Goal: Task Accomplishment & Management: Manage account settings

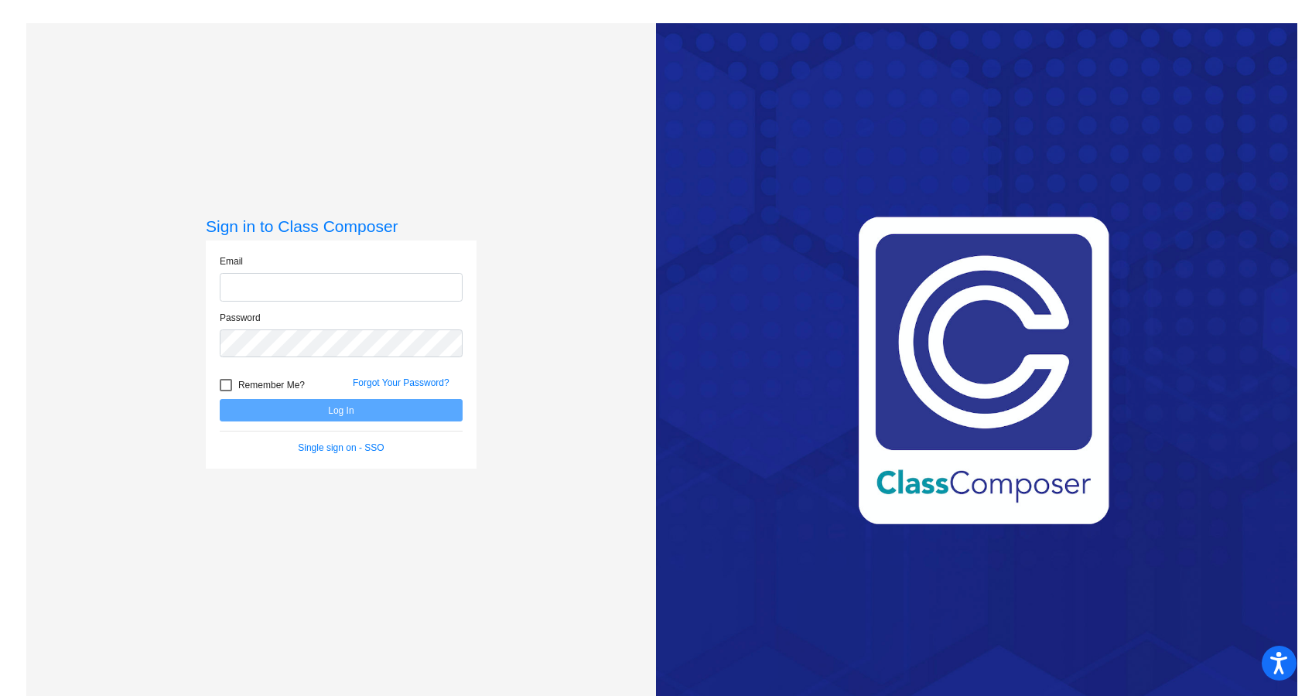
type input "[PERSON_NAME][EMAIL_ADDRESS][DOMAIN_NAME]"
click at [224, 384] on div at bounding box center [226, 385] width 12 height 12
click at [225, 392] on input "Remember Me?" at bounding box center [225, 392] width 1 height 1
checkbox input "true"
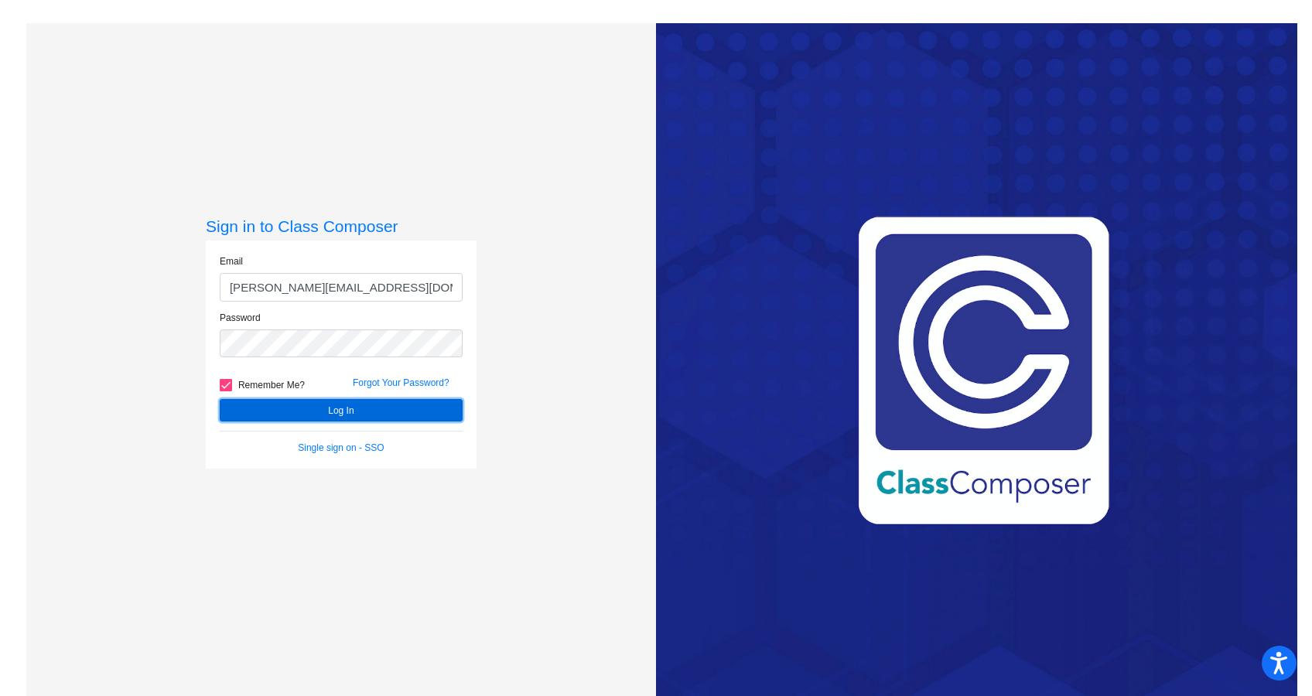
click at [258, 412] on button "Log In" at bounding box center [341, 410] width 243 height 22
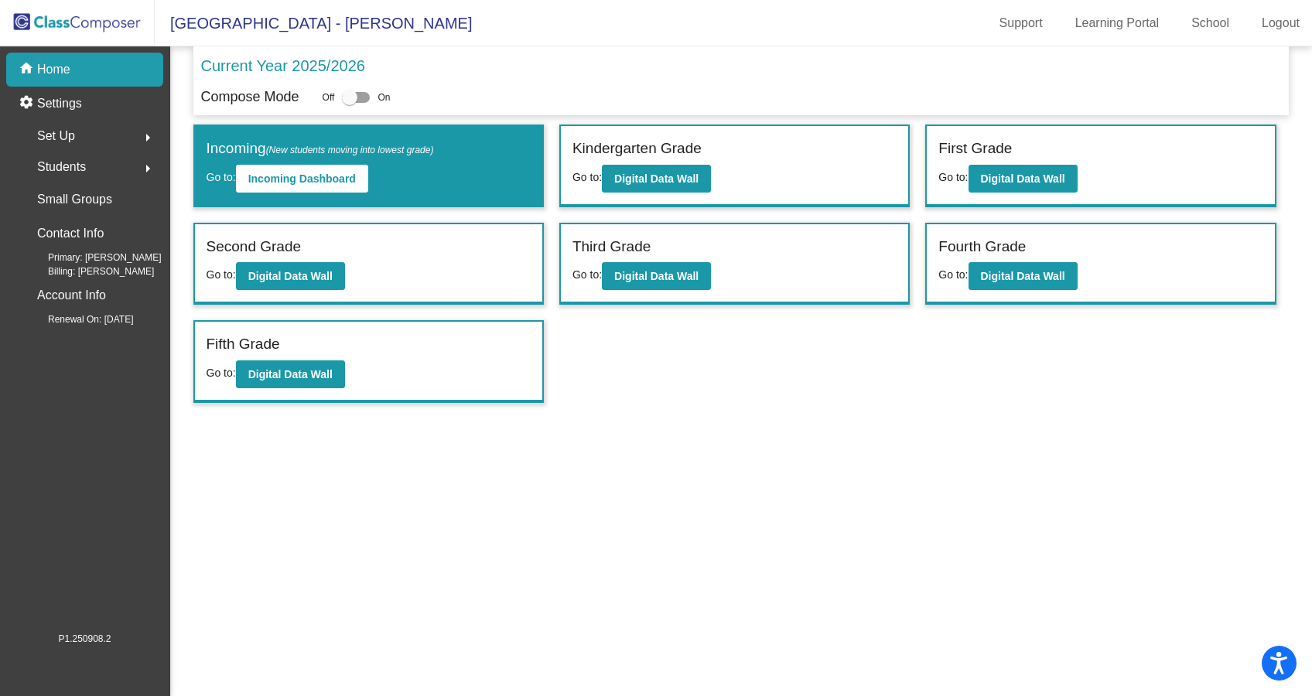
click at [61, 166] on span "Students" at bounding box center [61, 167] width 49 height 22
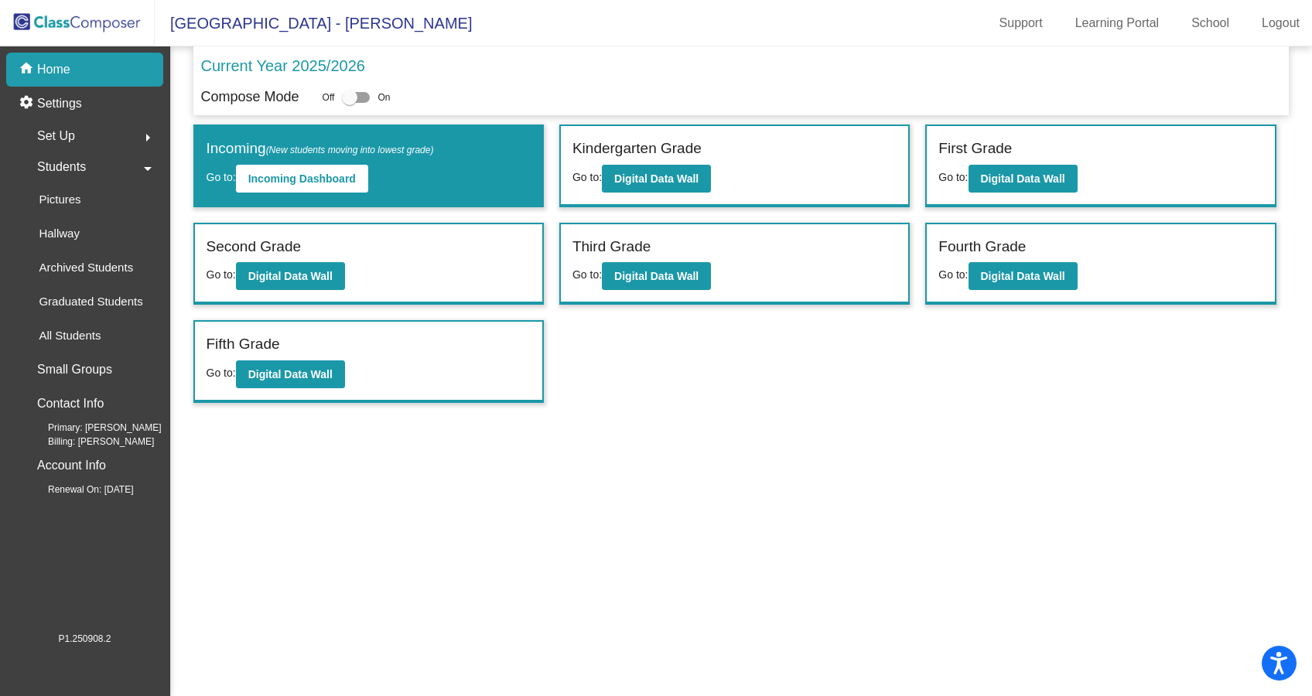
click at [74, 163] on span "Students" at bounding box center [61, 167] width 49 height 22
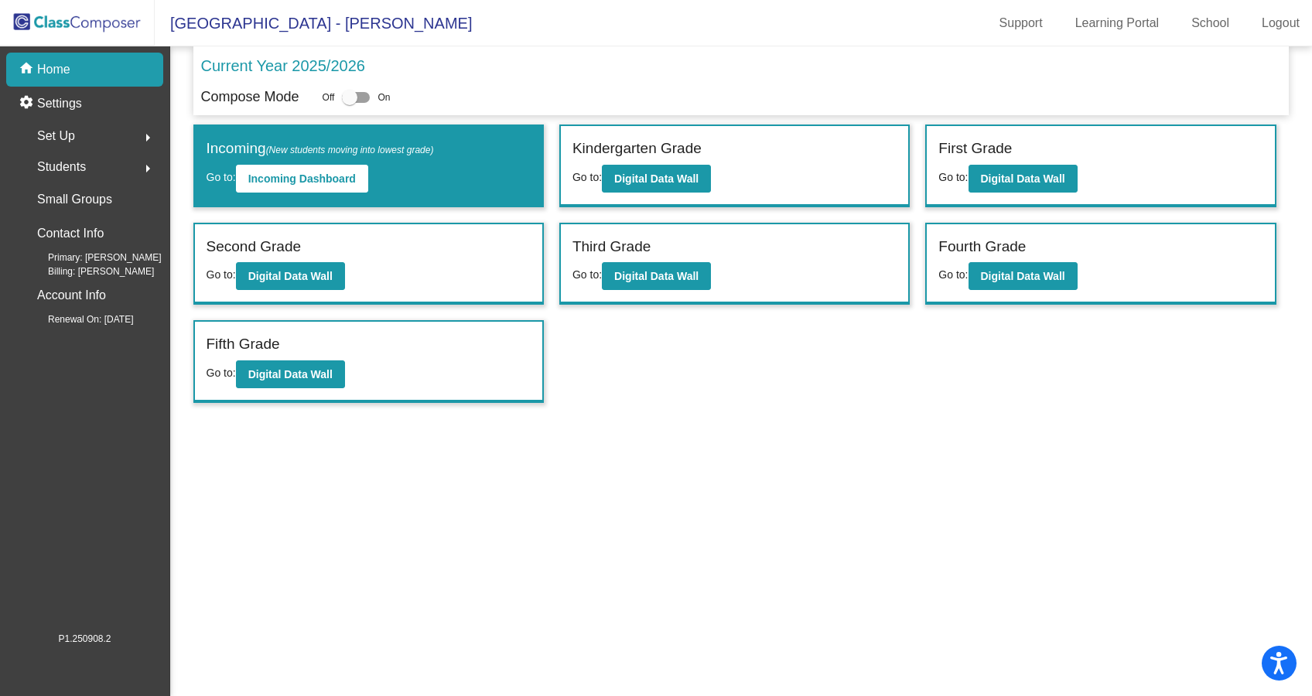
click at [54, 159] on span "Students" at bounding box center [61, 167] width 49 height 22
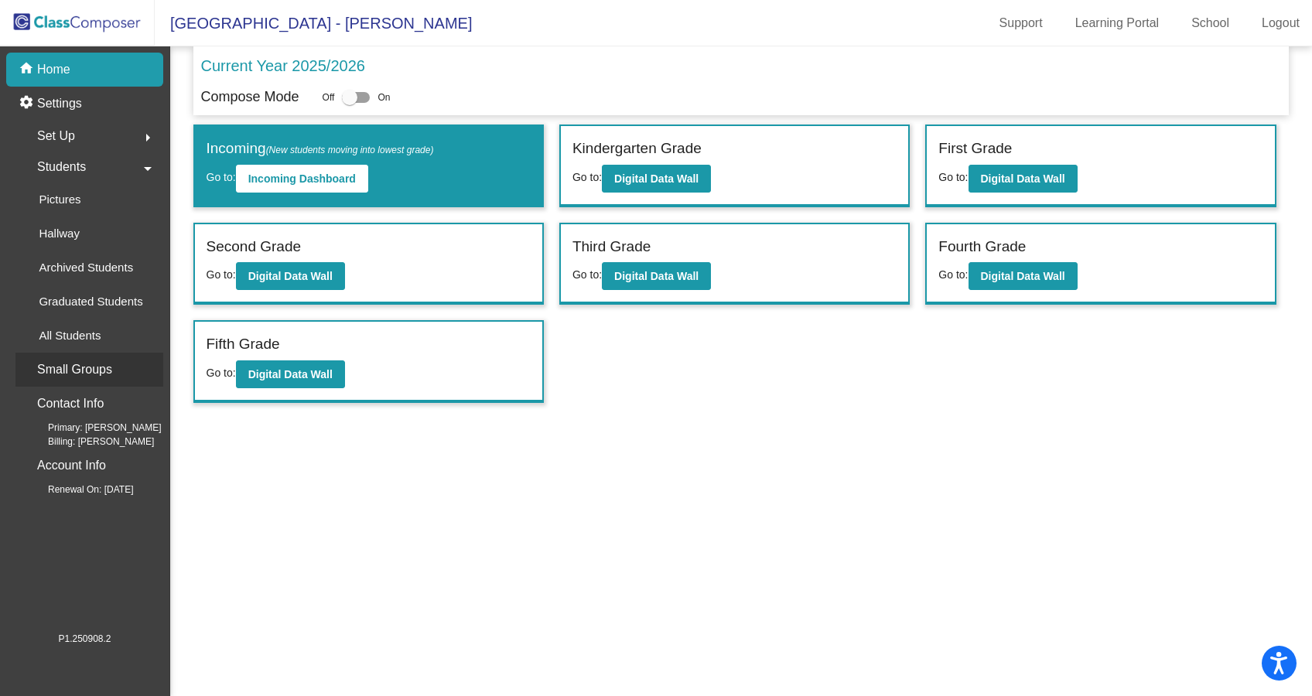
click at [77, 370] on p "Small Groups" at bounding box center [74, 370] width 75 height 22
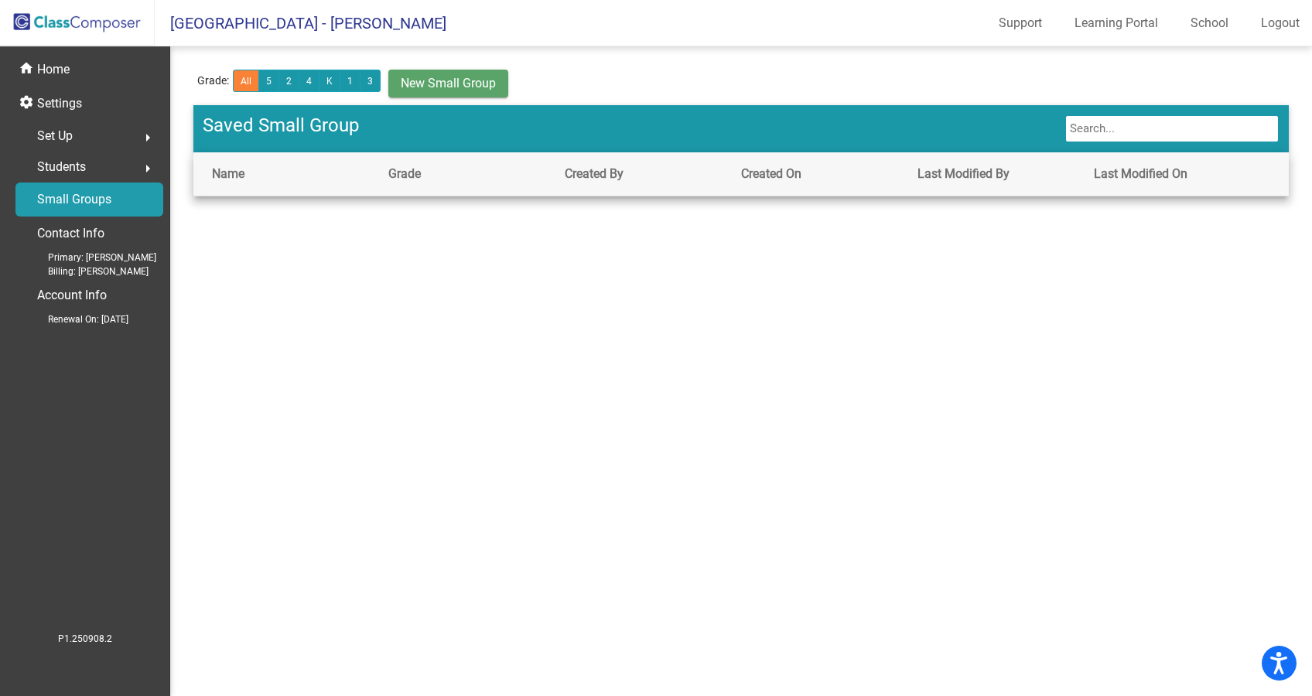
click at [98, 169] on div "Students arrow_right" at bounding box center [89, 167] width 148 height 31
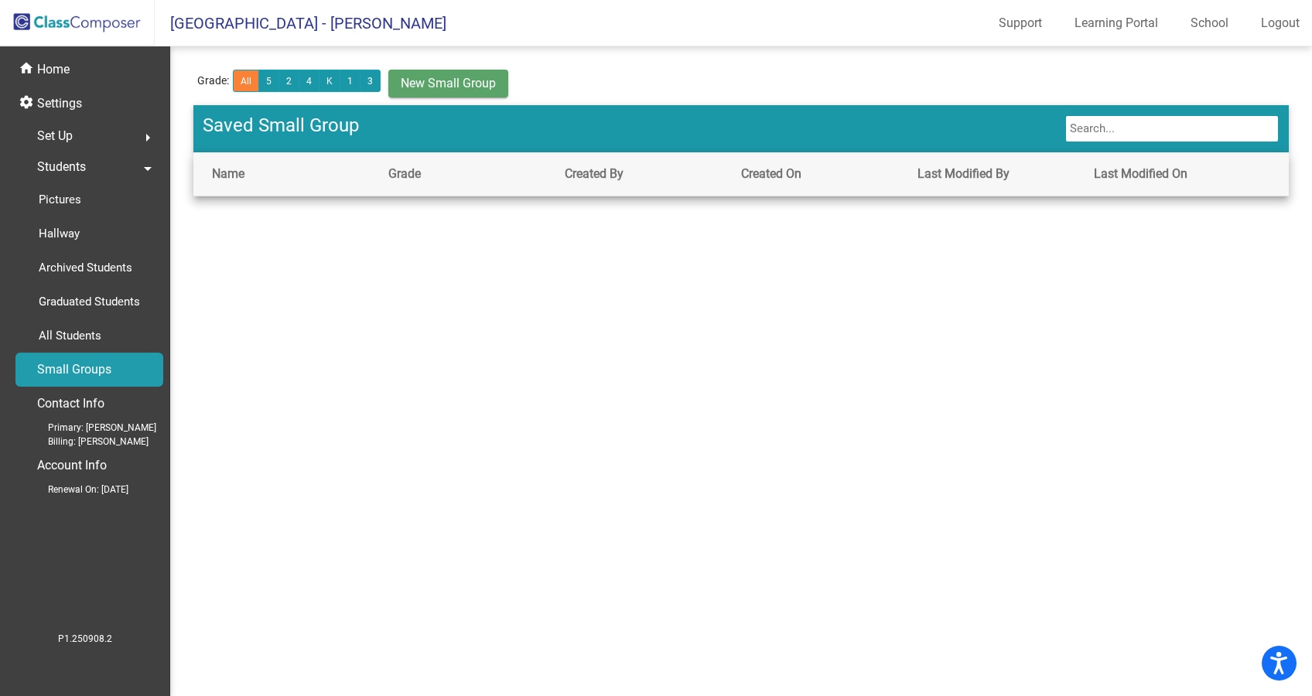
click at [65, 166] on span "Students" at bounding box center [61, 167] width 49 height 22
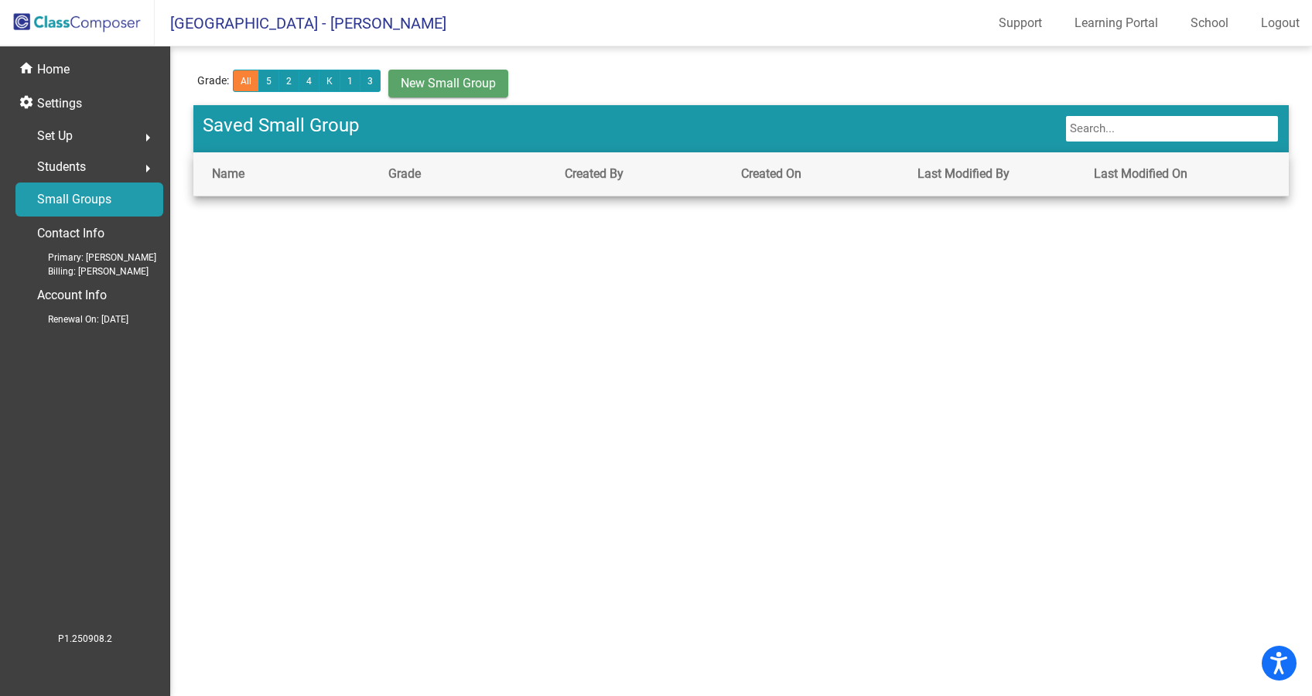
click at [65, 166] on span "Students" at bounding box center [61, 167] width 49 height 22
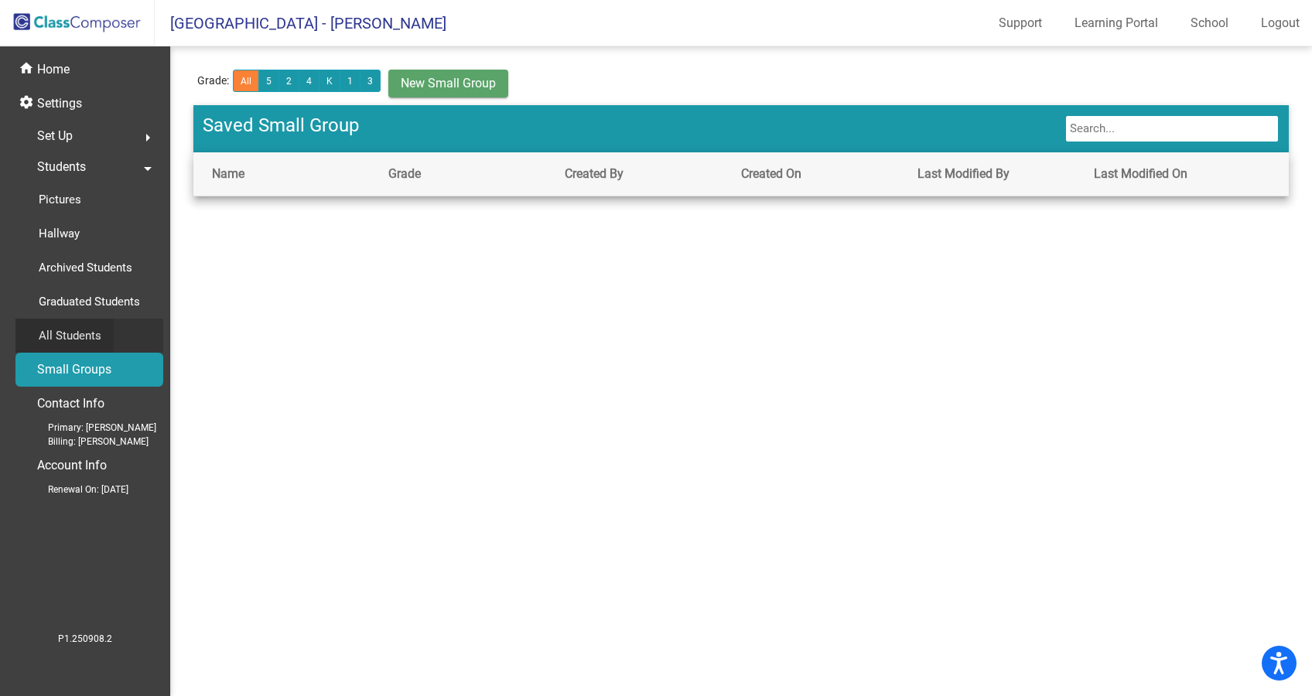
click at [56, 327] on p "All Students" at bounding box center [70, 336] width 63 height 19
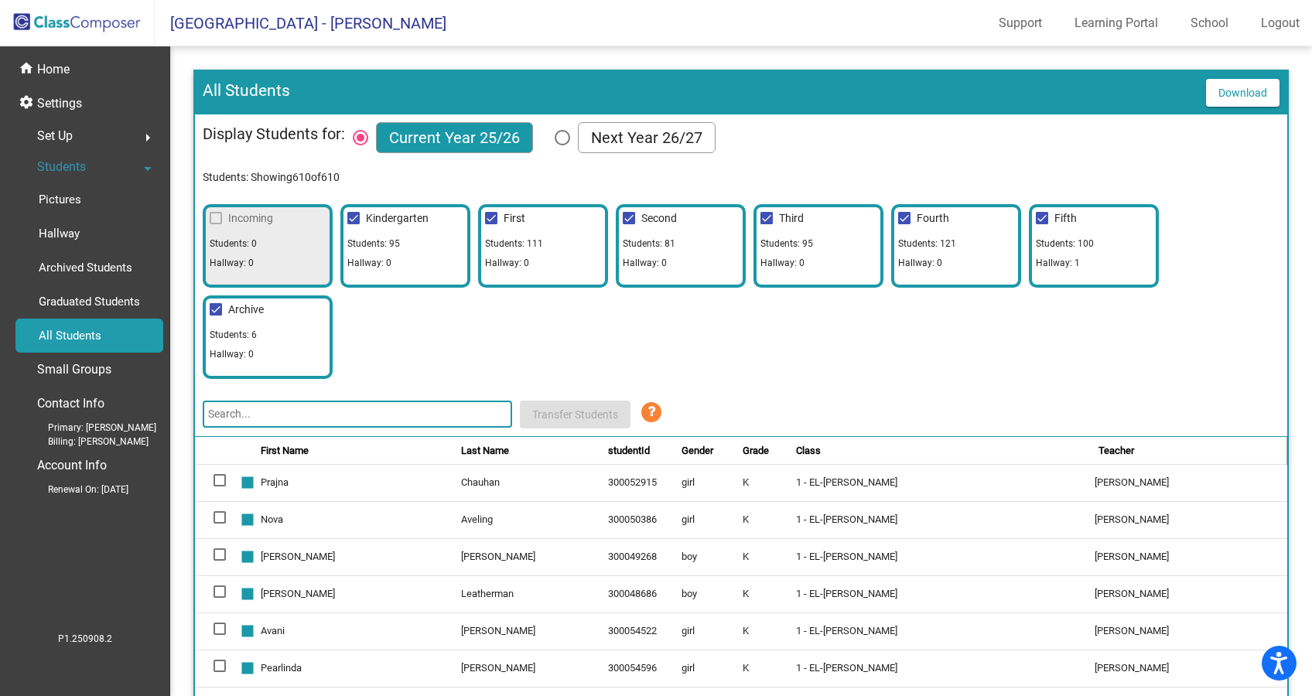
click at [438, 412] on input "text" at bounding box center [358, 414] width 310 height 27
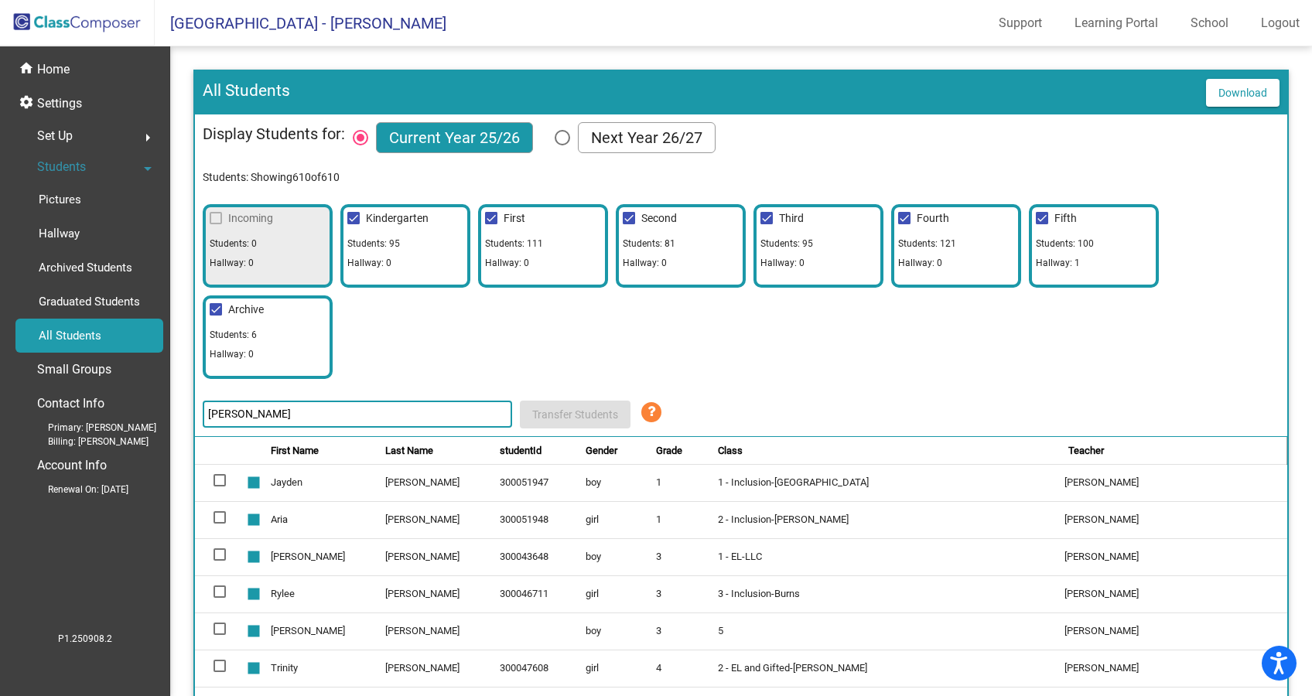
scroll to position [129, 0]
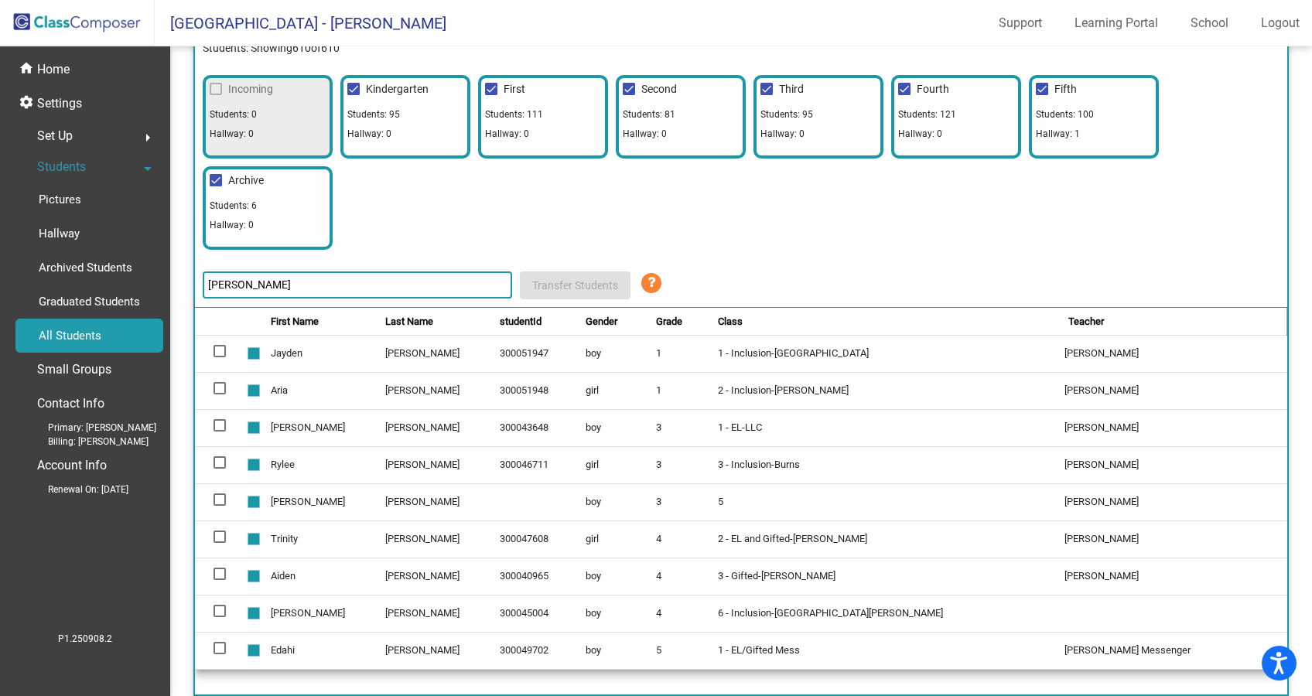
drag, startPoint x: 321, startPoint y: 282, endPoint x: 185, endPoint y: 286, distance: 136.3
click at [188, 286] on mat-sidenav-content "All Students Download Display Students for: Current Year 25/26 Next Year 26/27 …" at bounding box center [741, 371] width 1142 height 650
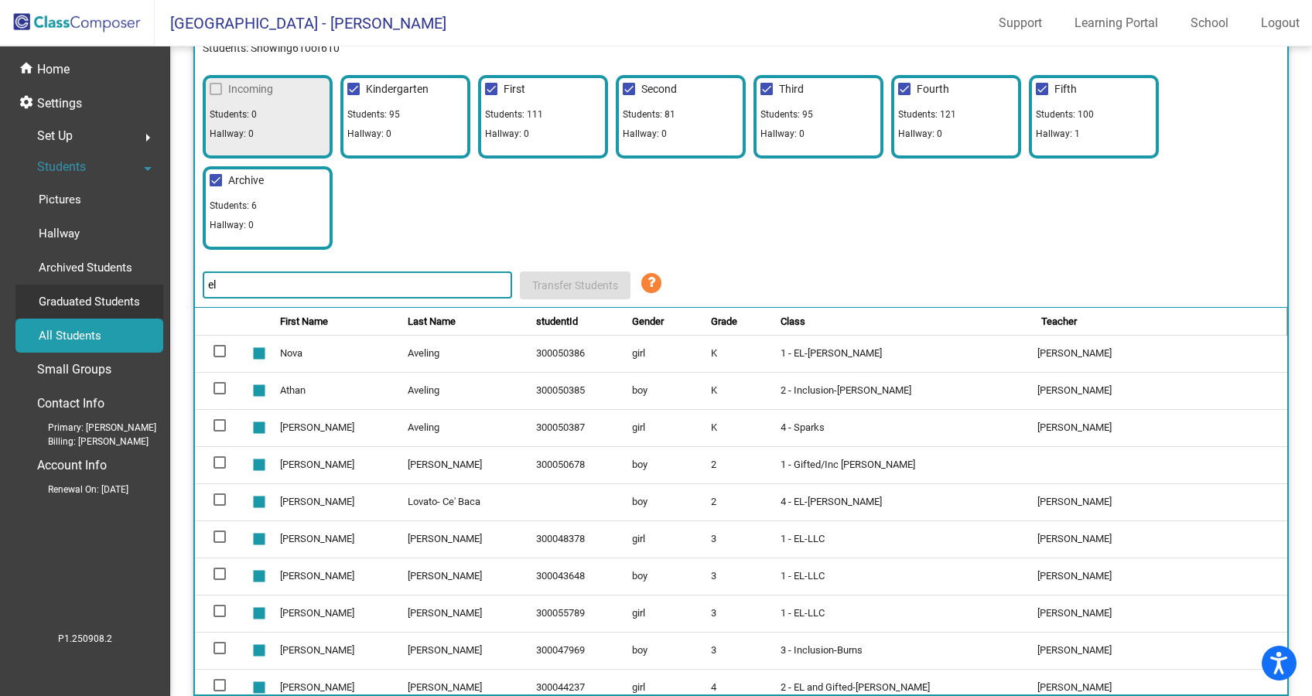
type input "e"
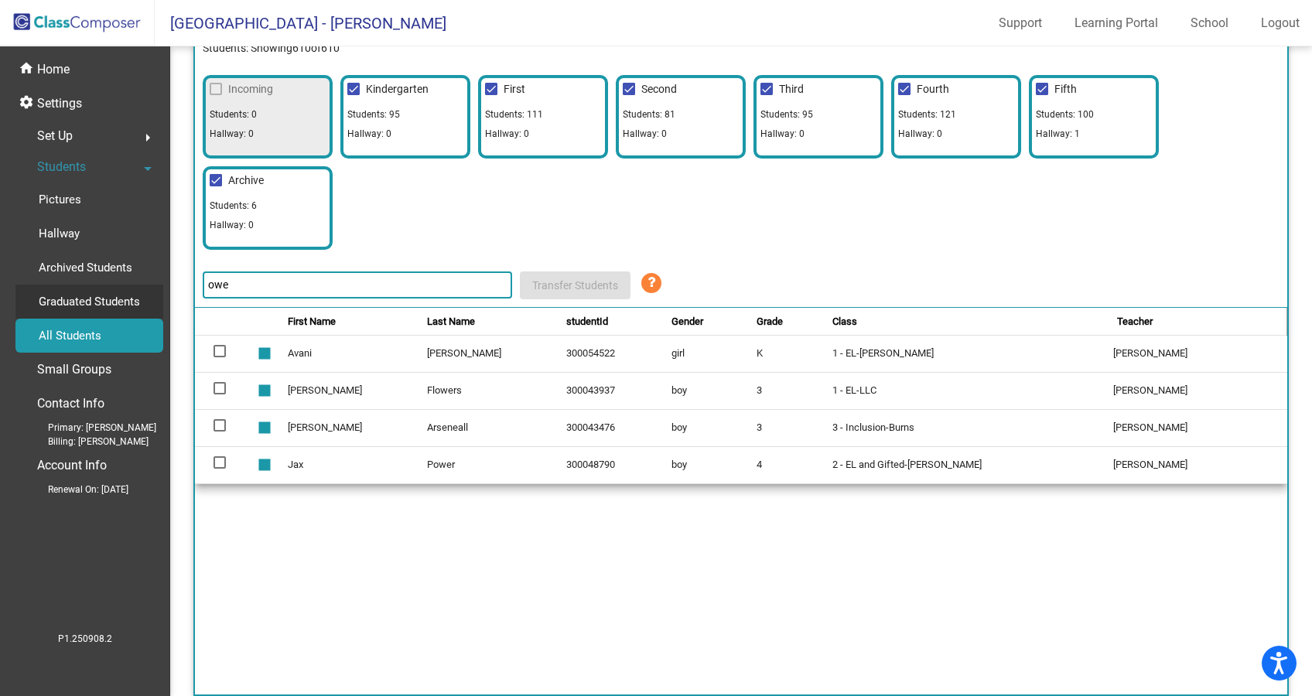
type input "[PERSON_NAME]"
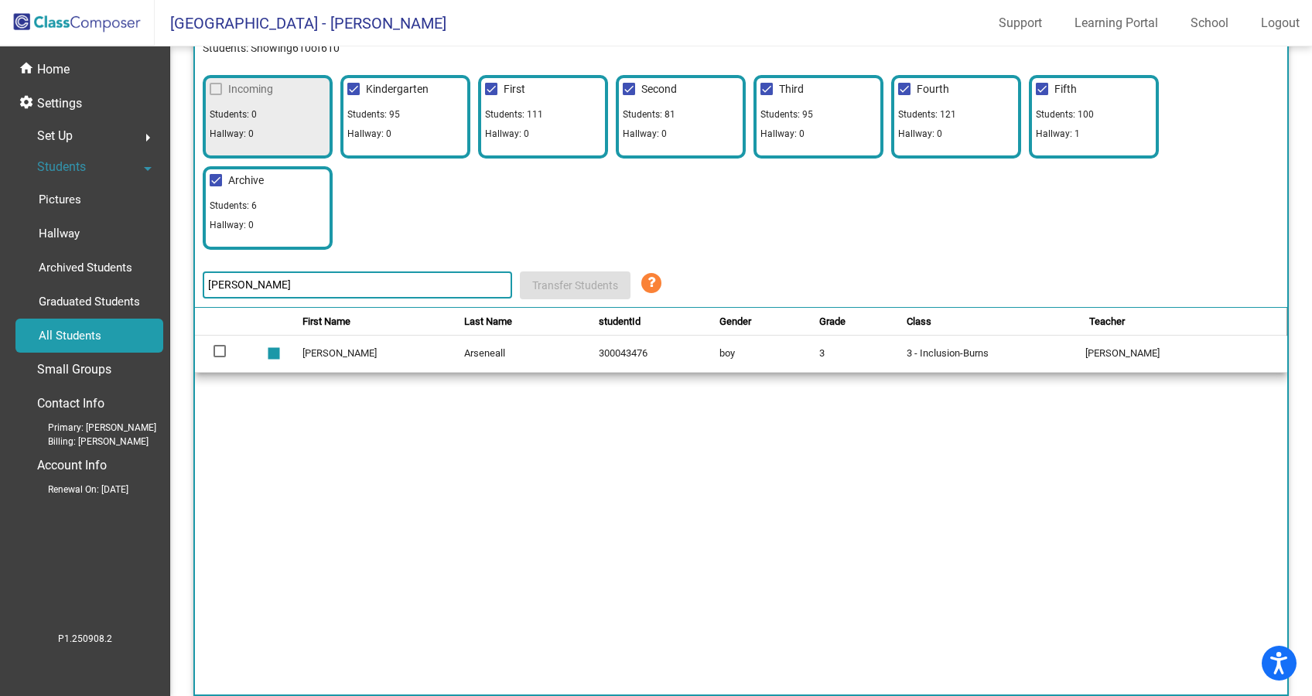
drag, startPoint x: 240, startPoint y: 289, endPoint x: 204, endPoint y: 289, distance: 35.6
click at [204, 289] on input "[PERSON_NAME]" at bounding box center [358, 285] width 310 height 27
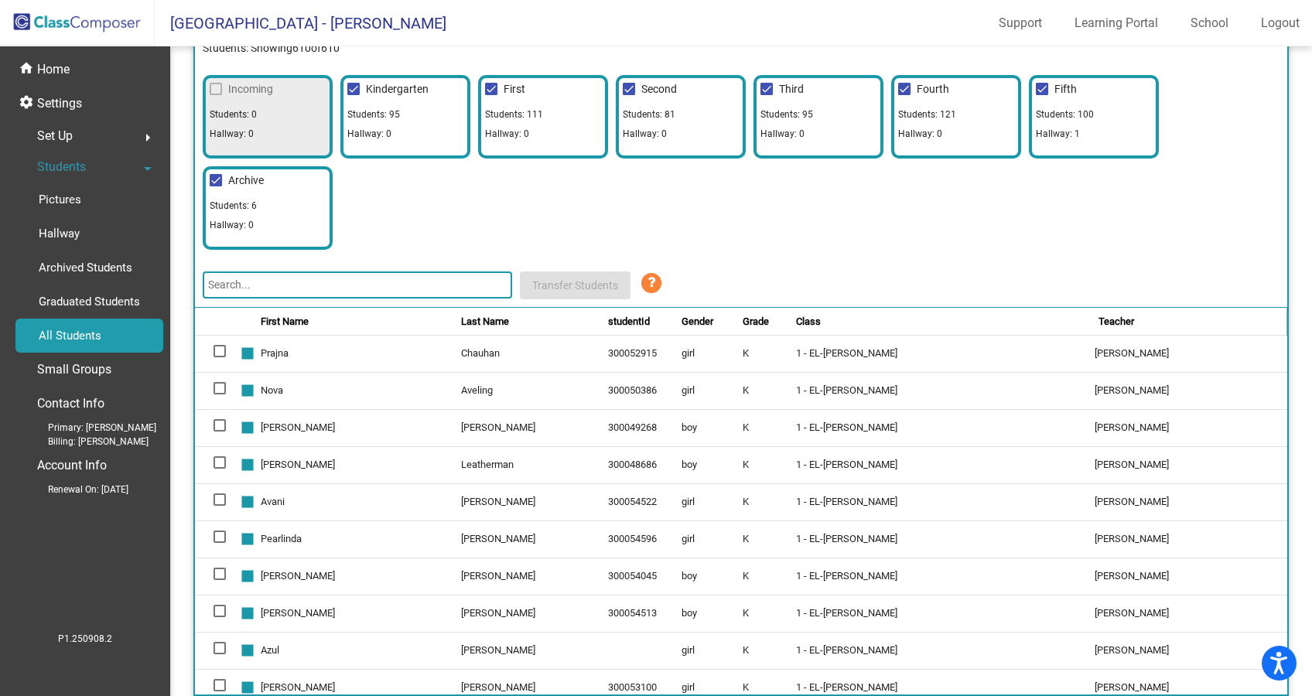
click at [399, 286] on input "text" at bounding box center [358, 285] width 310 height 27
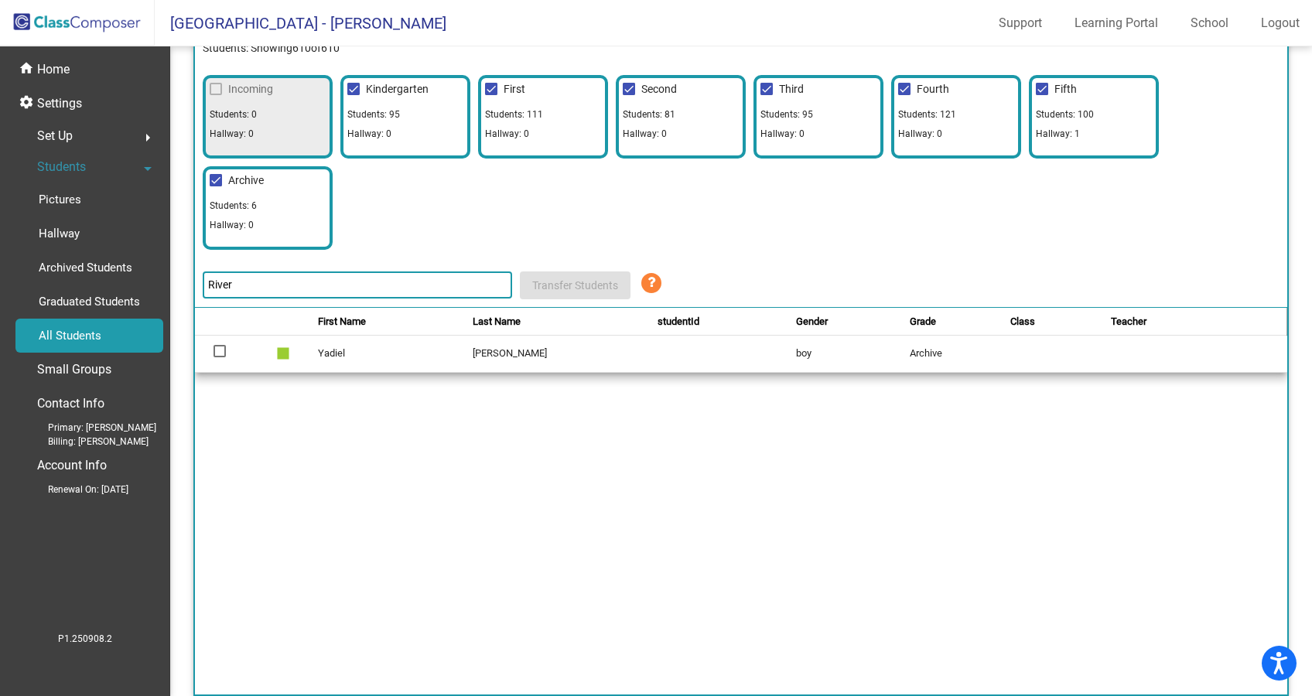
type input "River"
click at [41, 67] on p "Home" at bounding box center [53, 69] width 33 height 19
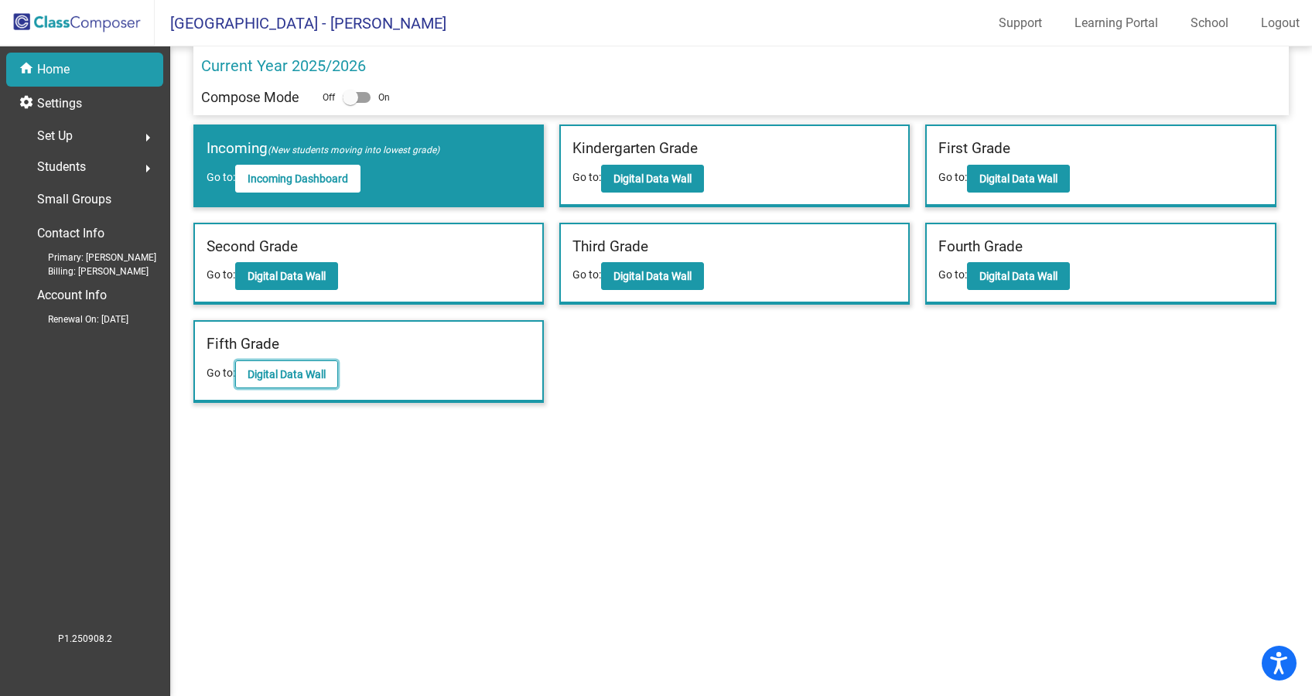
click at [296, 376] on b "Digital Data Wall" at bounding box center [287, 374] width 78 height 12
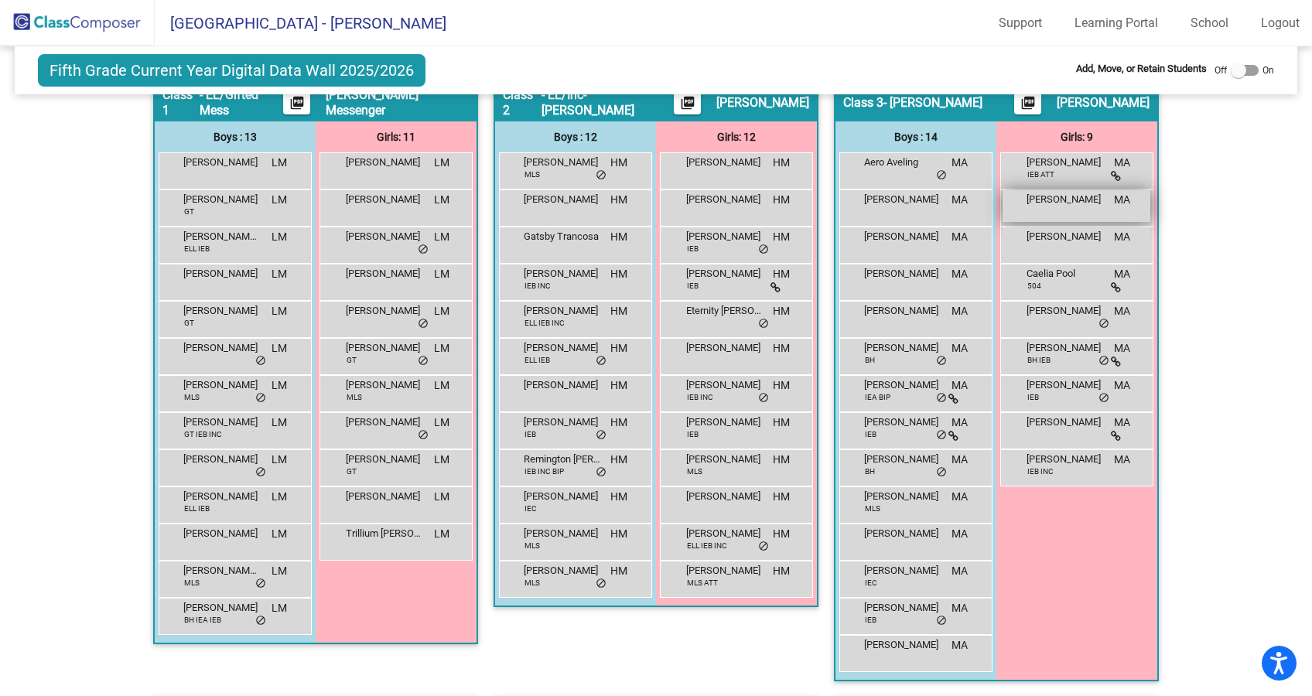
scroll to position [310, 0]
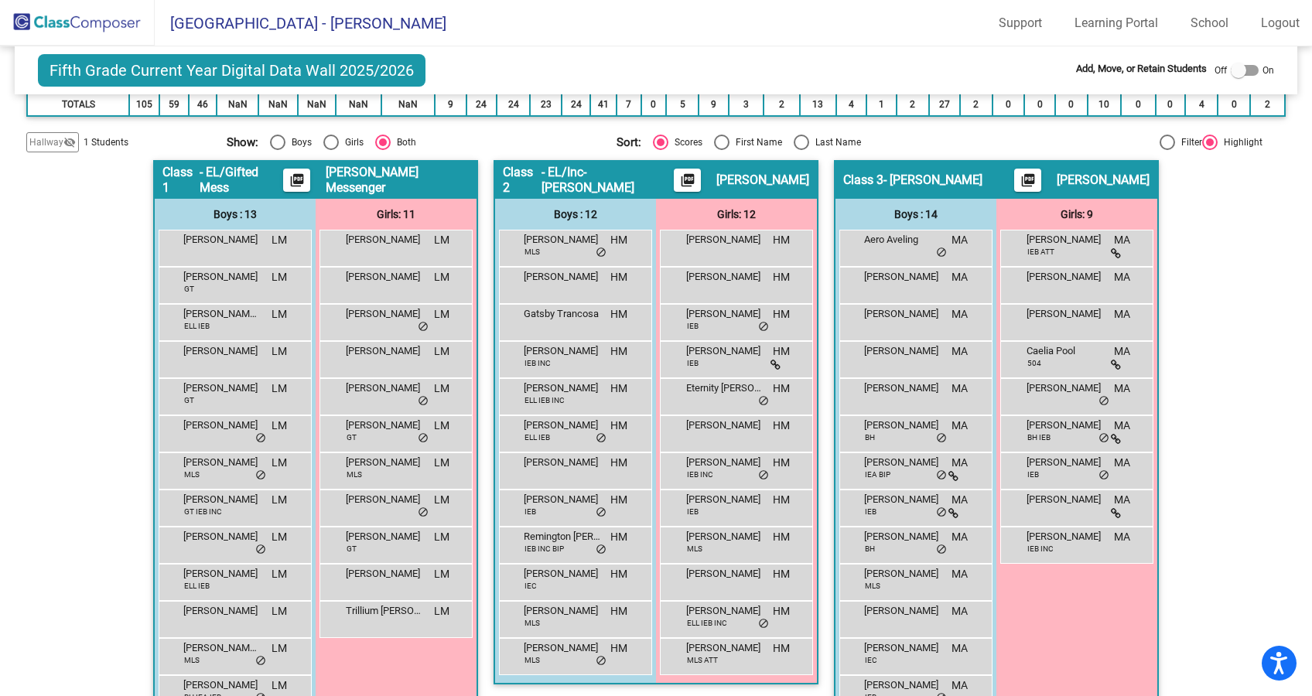
click at [1244, 70] on div at bounding box center [1245, 70] width 28 height 11
checkbox input "true"
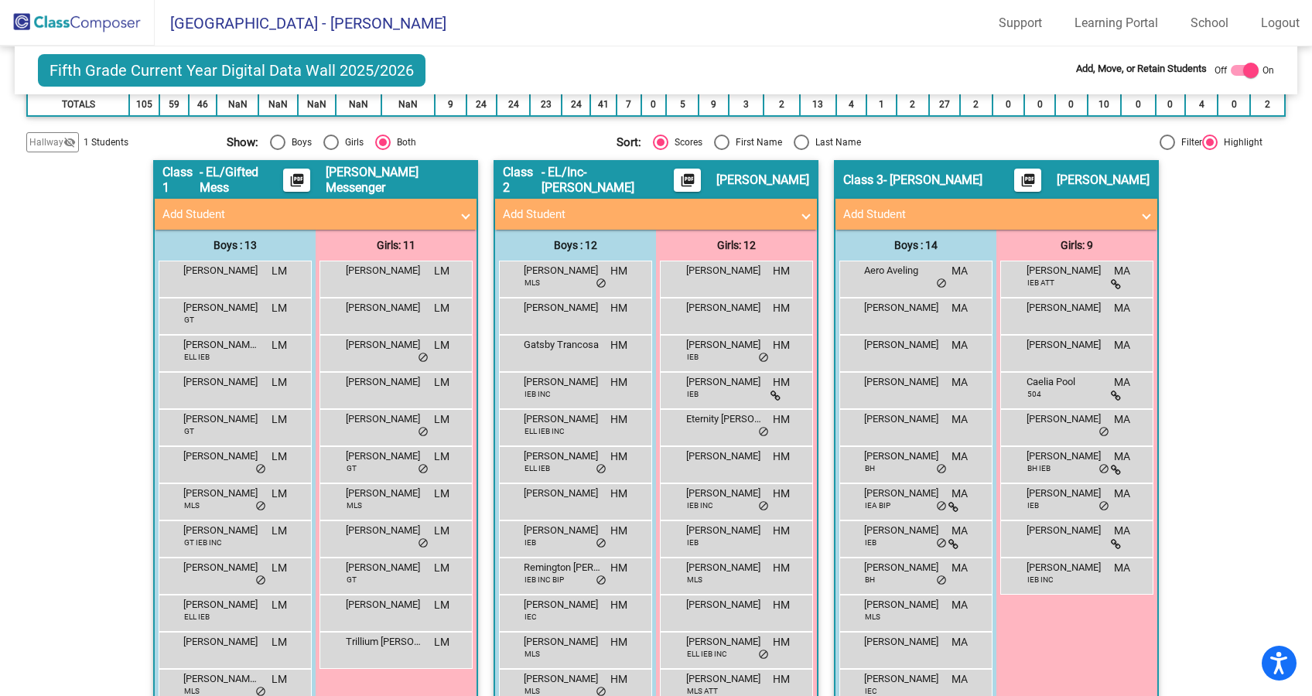
click at [891, 219] on mat-panel-title "Add Student" at bounding box center [987, 215] width 288 height 18
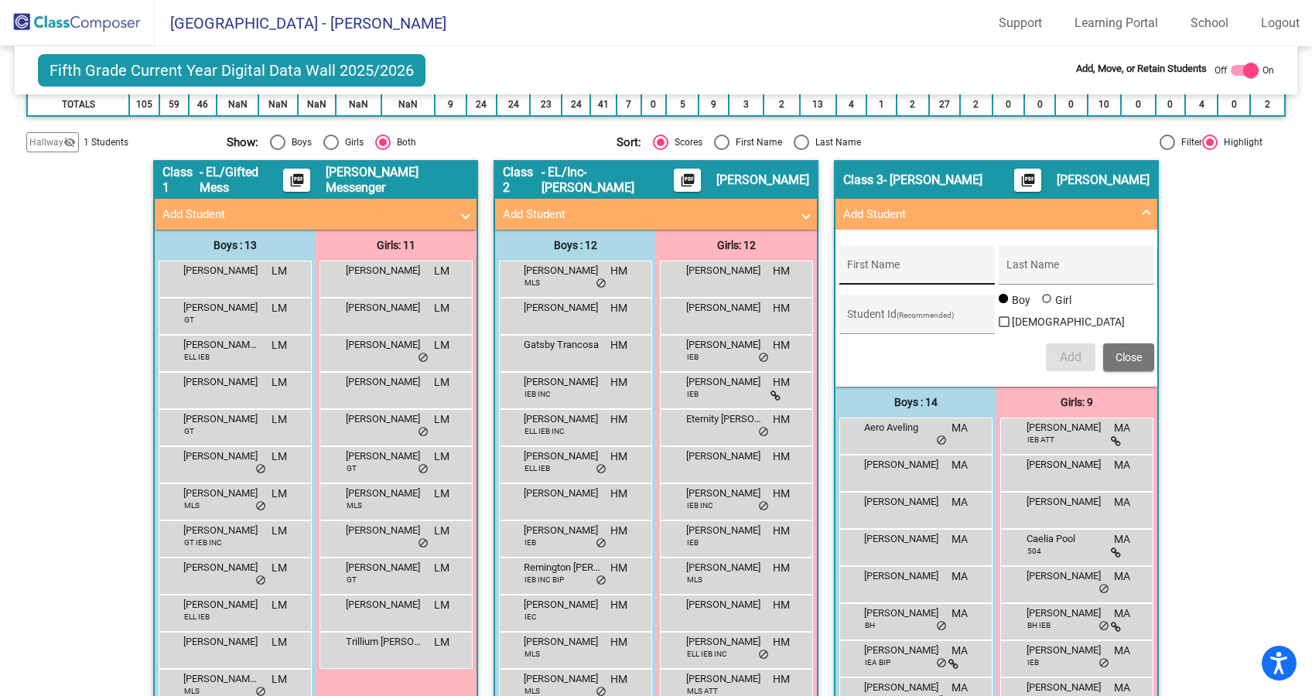
click at [897, 264] on div "First Name" at bounding box center [916, 270] width 139 height 32
type input "[PERSON_NAME]"
click at [931, 323] on input "Student Id (Recommended)" at bounding box center [916, 320] width 139 height 12
type input "300056510"
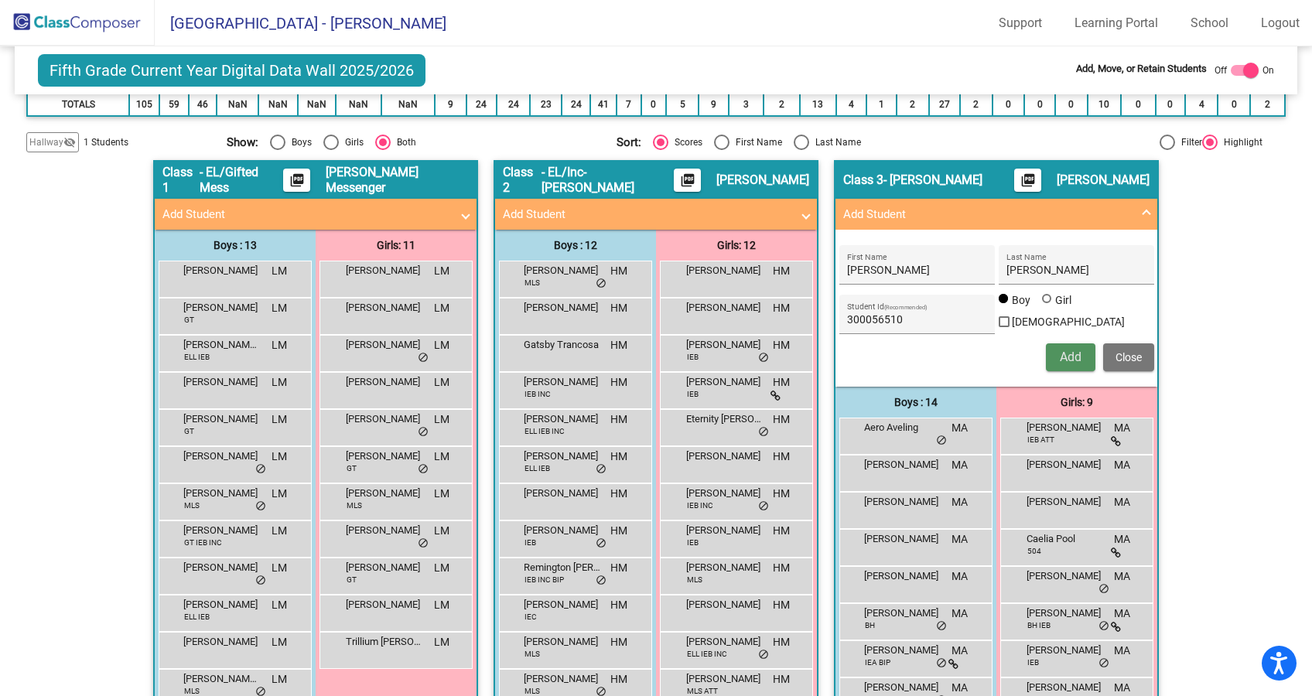
drag, startPoint x: 1058, startPoint y: 358, endPoint x: 1065, endPoint y: 375, distance: 18.4
click at [1060, 359] on span "Add" at bounding box center [1071, 357] width 22 height 15
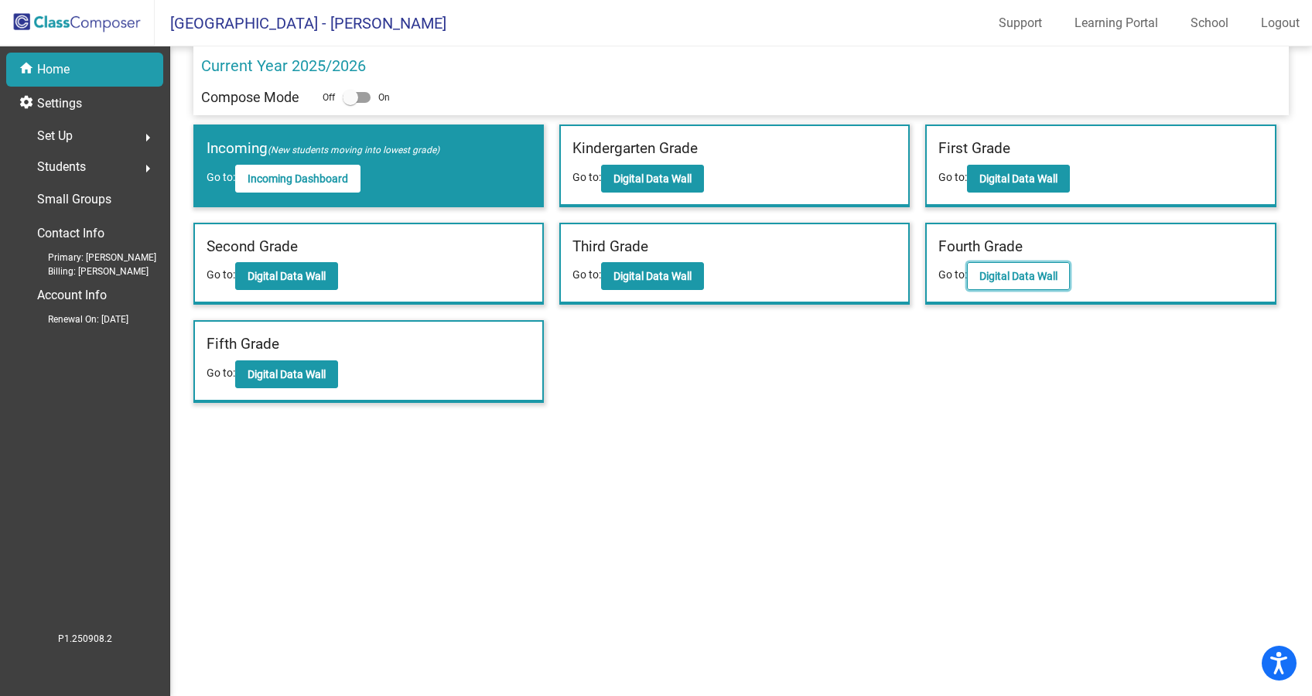
click at [1007, 277] on b "Digital Data Wall" at bounding box center [1019, 276] width 78 height 12
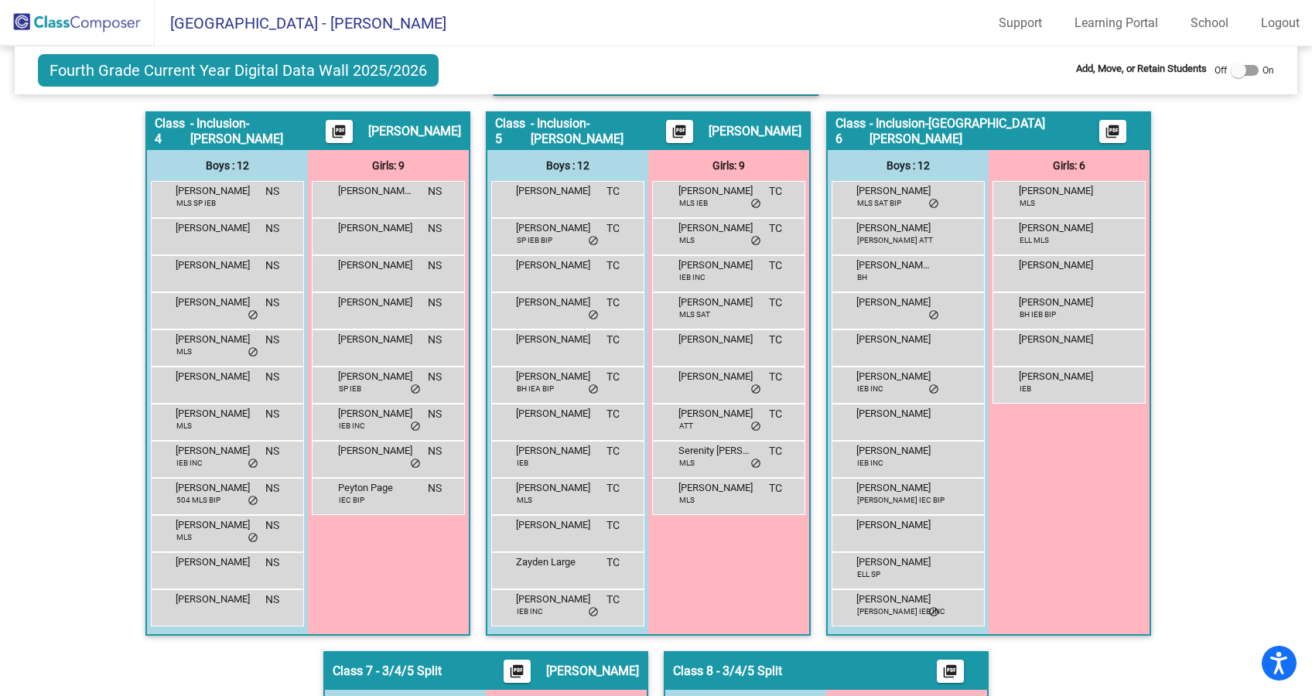
scroll to position [595, 0]
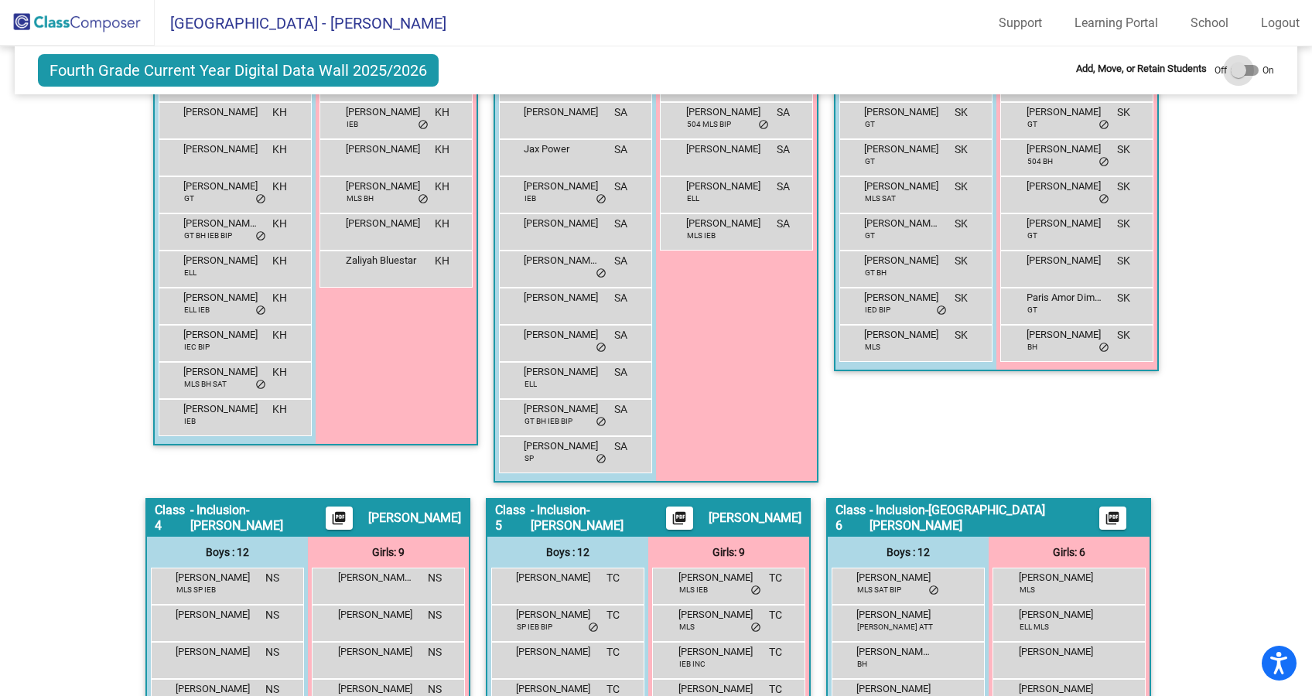
click at [1245, 70] on div at bounding box center [1245, 70] width 28 height 11
checkbox input "true"
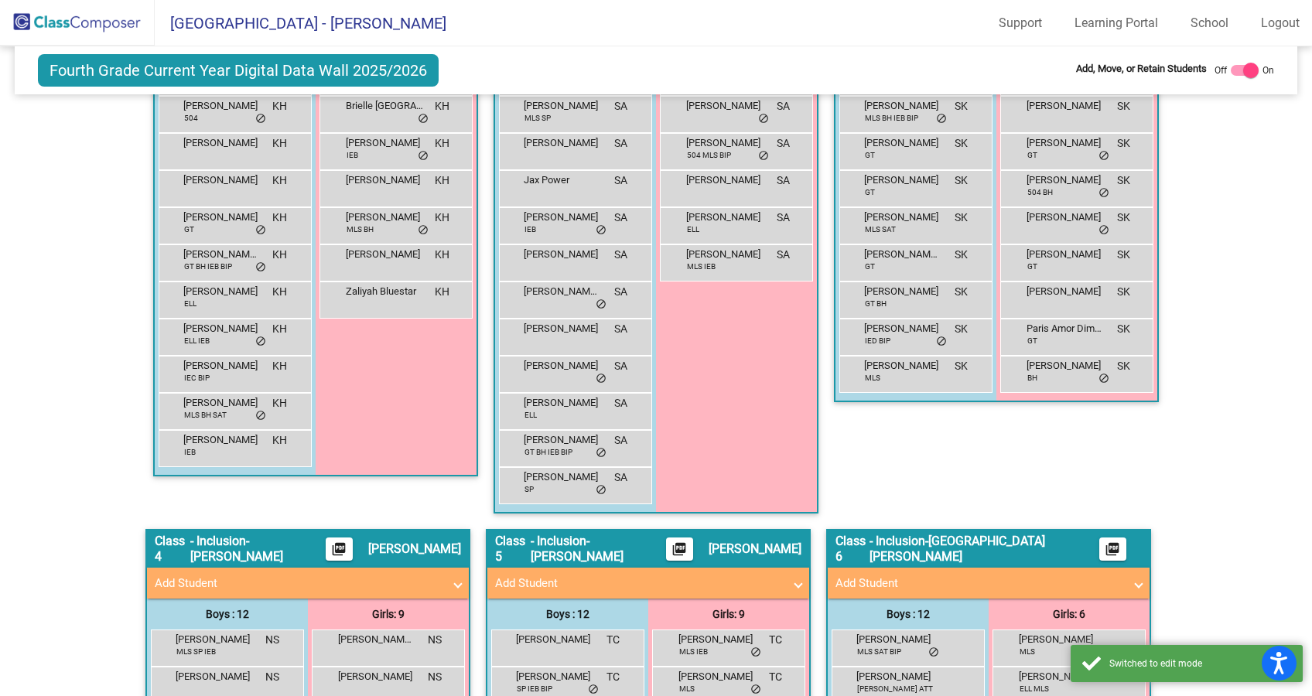
scroll to position [626, 0]
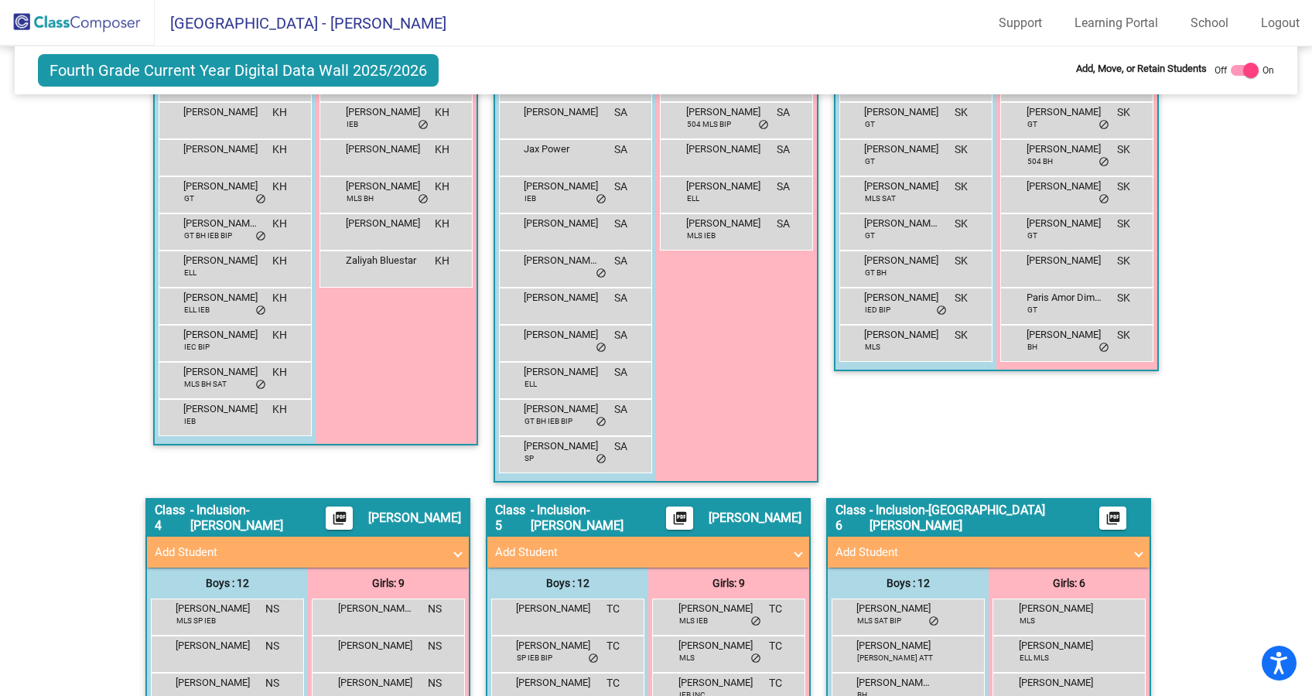
click at [912, 549] on mat-panel-title "Add Student" at bounding box center [980, 553] width 288 height 18
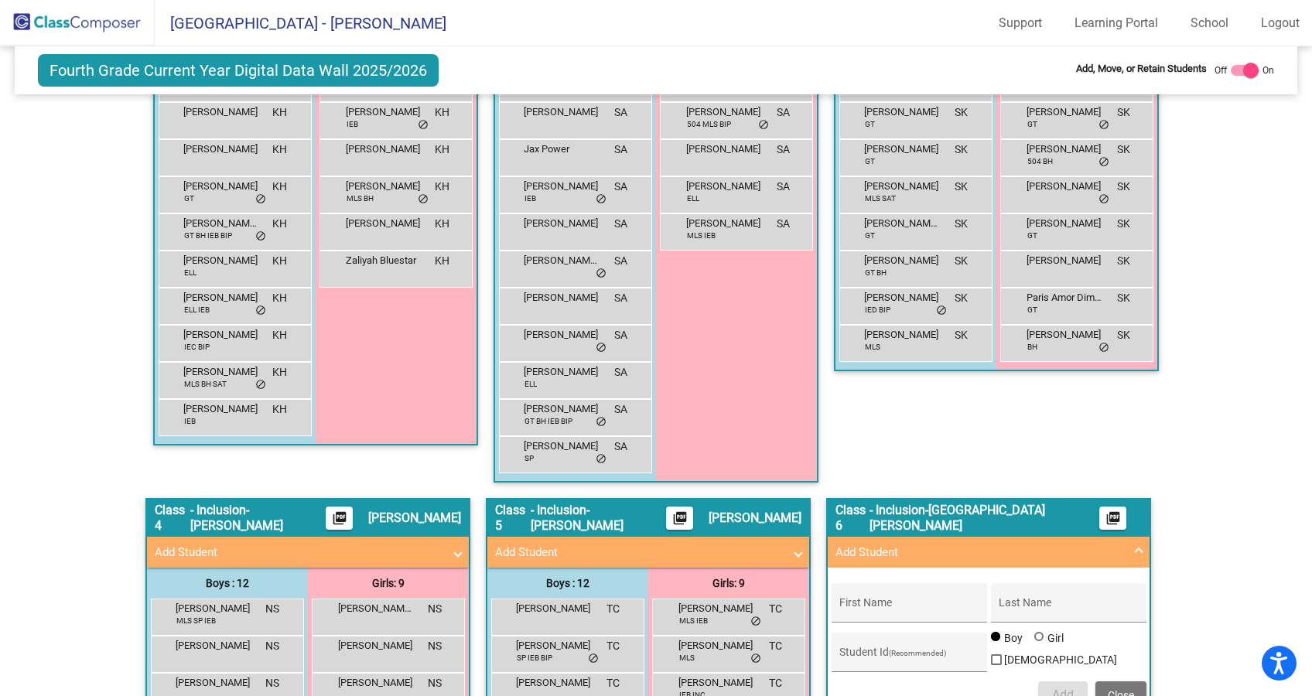
scroll to position [781, 0]
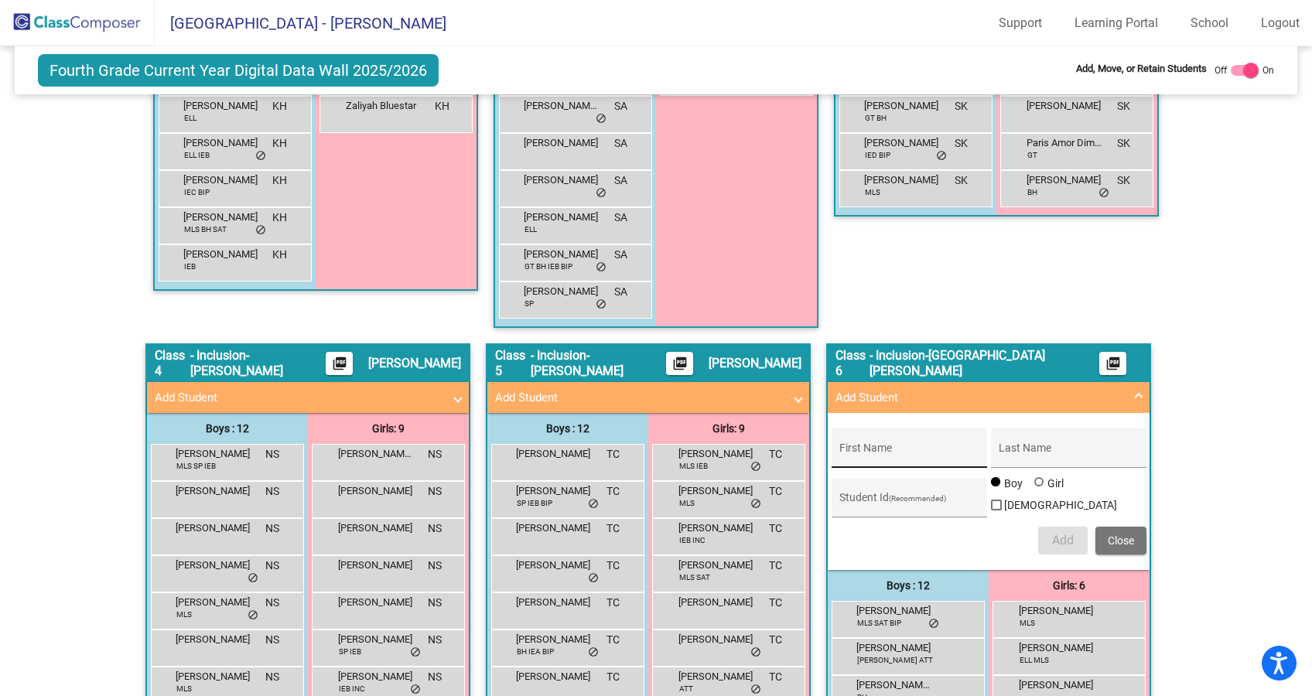
click at [935, 453] on input "First Name" at bounding box center [909, 454] width 139 height 12
type input "Y"
drag, startPoint x: 1117, startPoint y: 541, endPoint x: 1207, endPoint y: 502, distance: 97.7
click at [1118, 540] on span "Close" at bounding box center [1121, 541] width 26 height 12
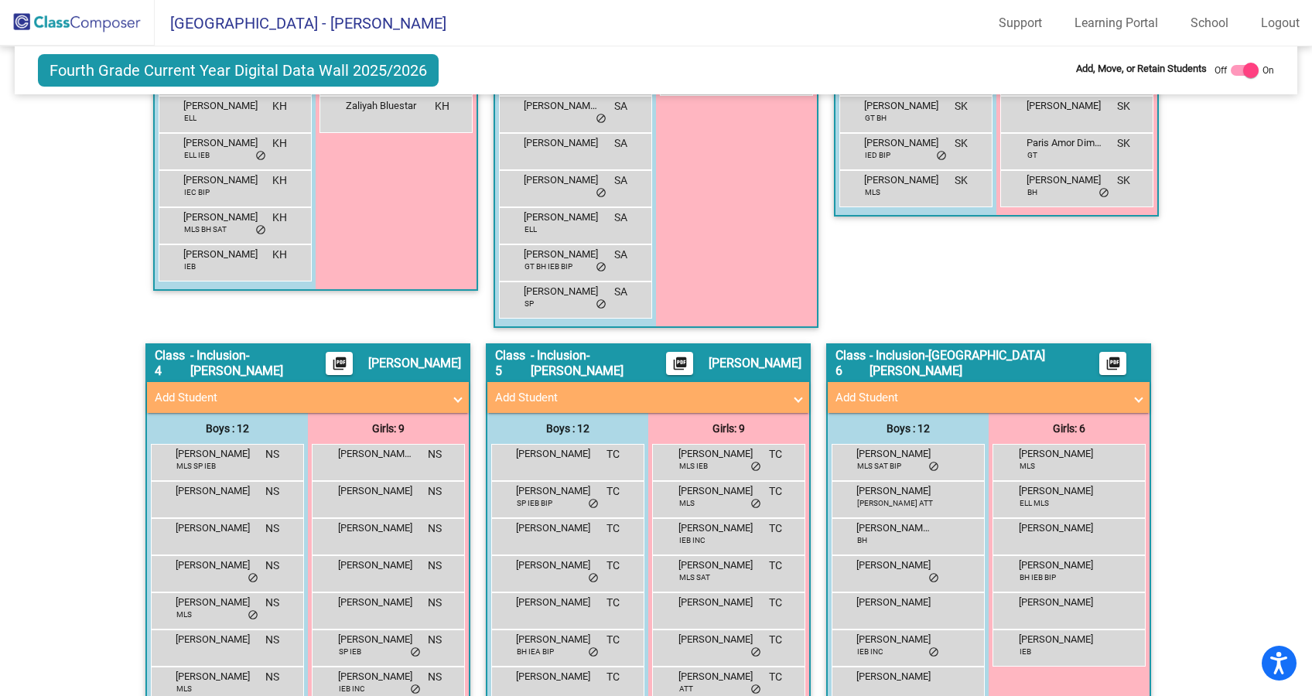
click at [91, 33] on img at bounding box center [77, 23] width 155 height 46
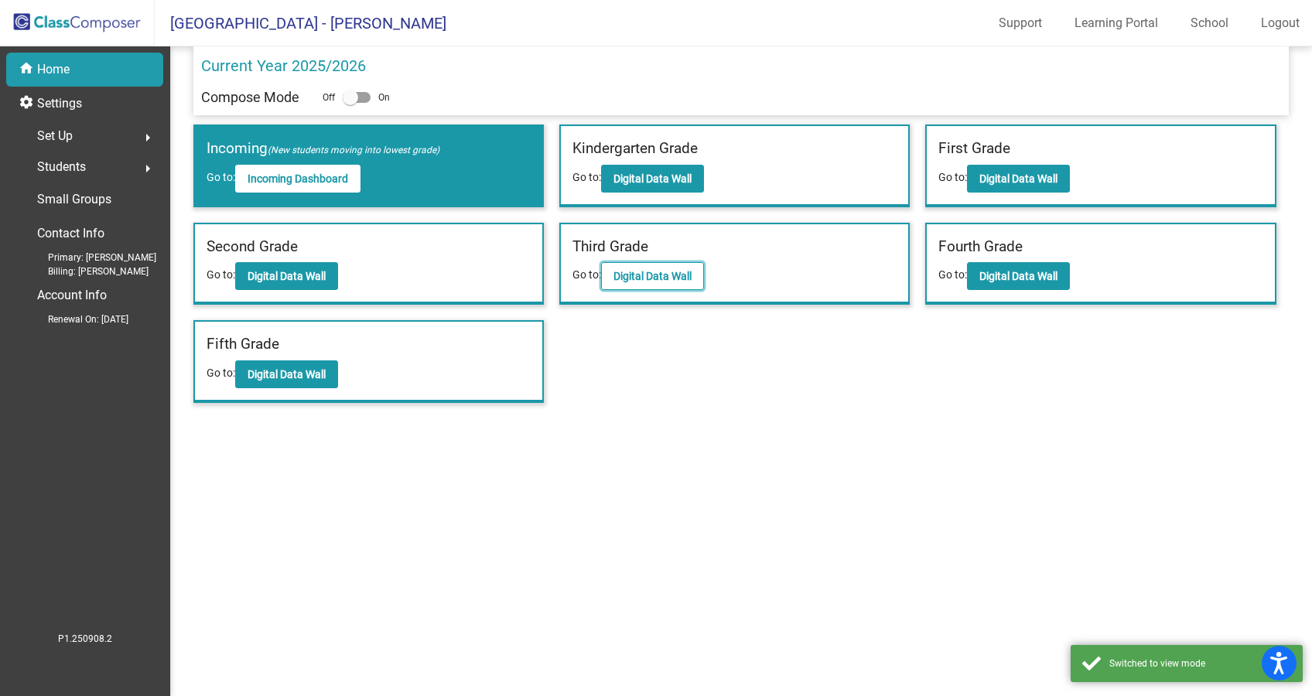
click at [661, 278] on b "Digital Data Wall" at bounding box center [653, 276] width 78 height 12
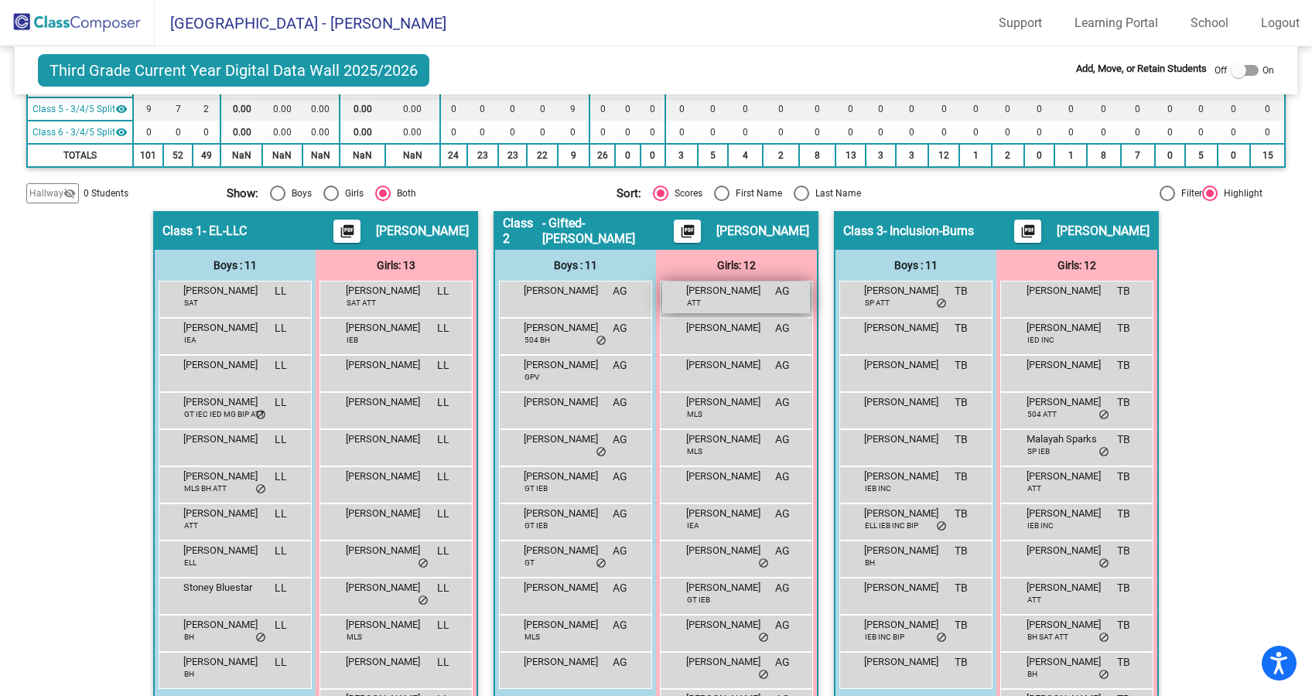
scroll to position [310, 0]
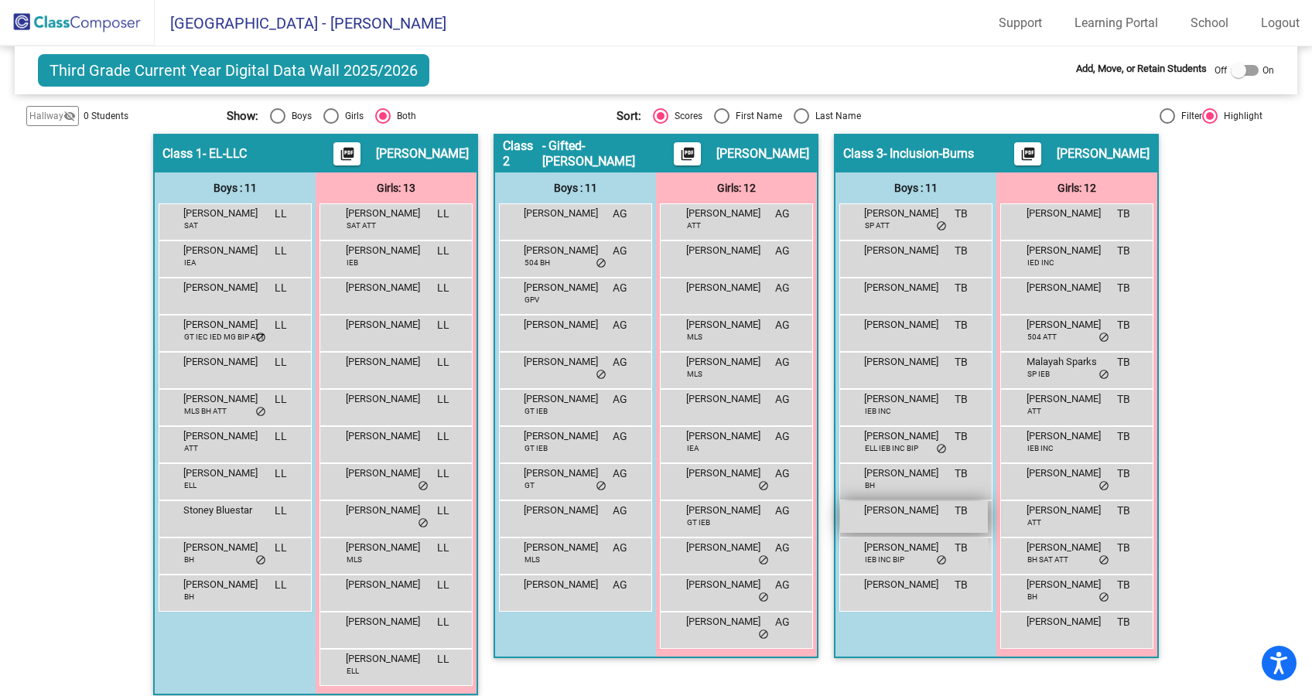
click at [908, 533] on div "[PERSON_NAME] TB lock do_not_disturb_alt" at bounding box center [914, 517] width 148 height 32
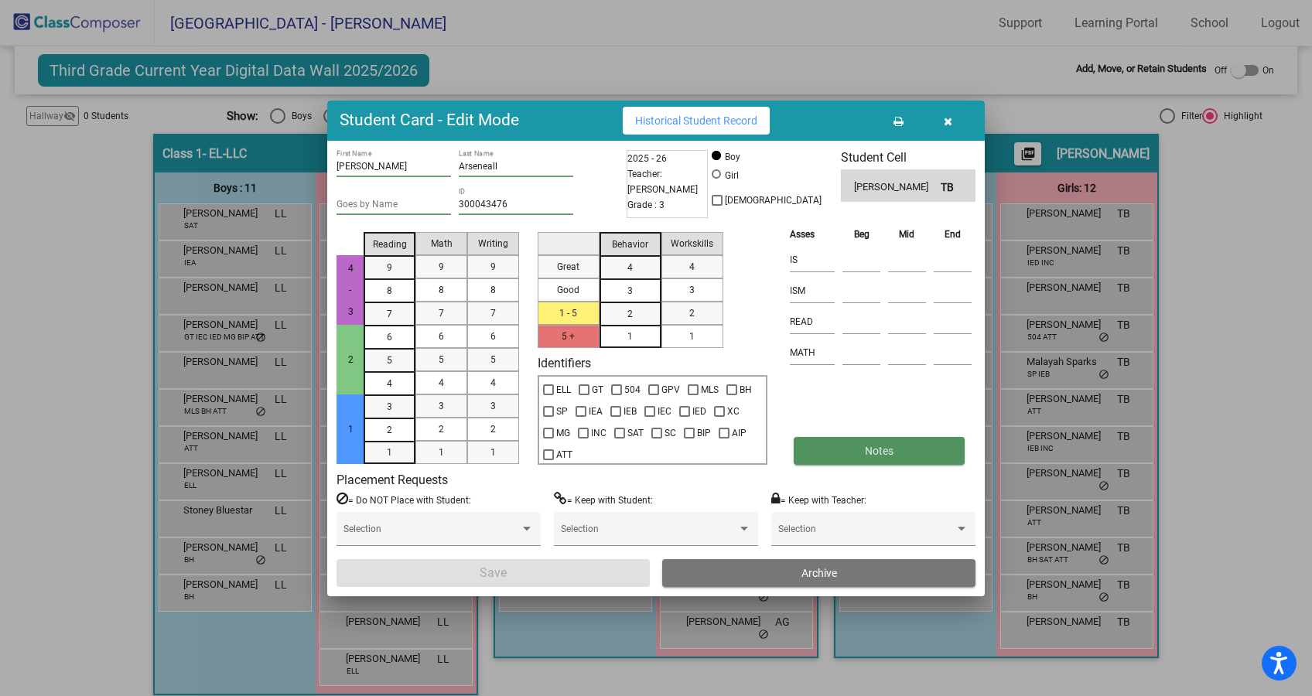
click at [854, 458] on button "Notes" at bounding box center [879, 451] width 170 height 28
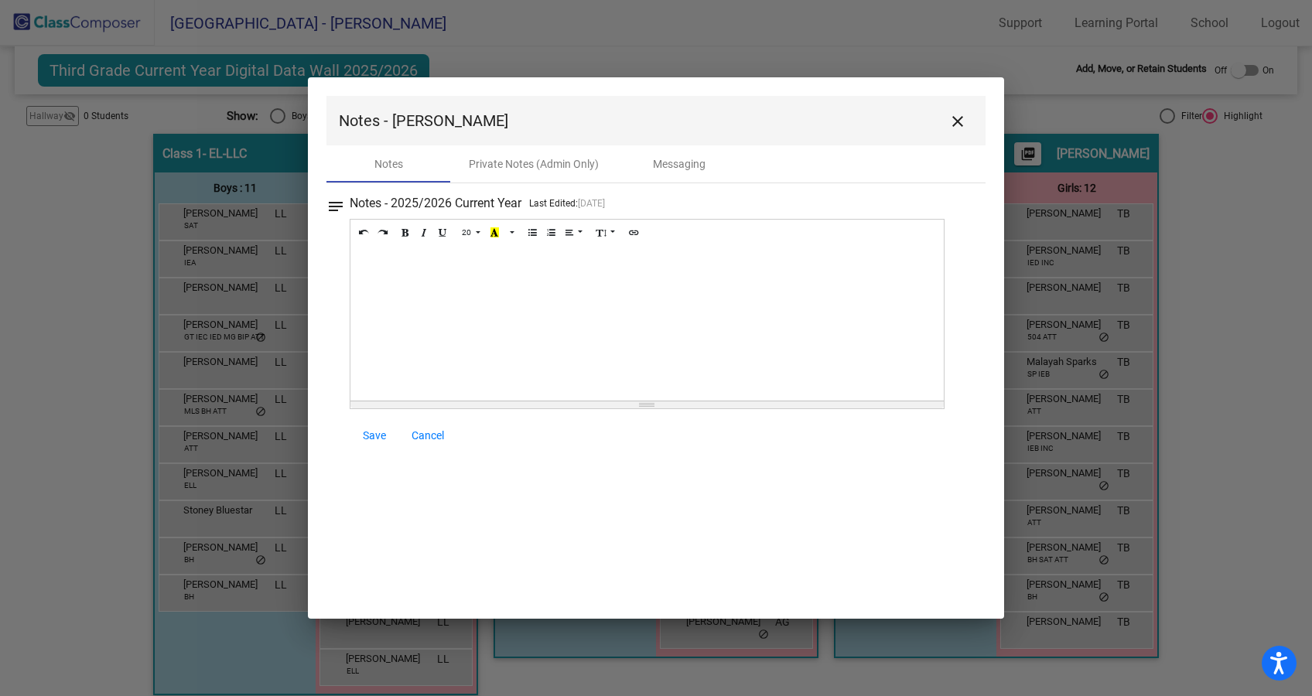
click at [578, 307] on div at bounding box center [648, 323] width 594 height 155
click at [602, 262] on div "Mom withdrew student. Last day was [DATE]." at bounding box center [648, 323] width 594 height 155
click at [380, 437] on span "Save" at bounding box center [374, 435] width 23 height 12
click at [369, 435] on span "Save" at bounding box center [374, 435] width 23 height 12
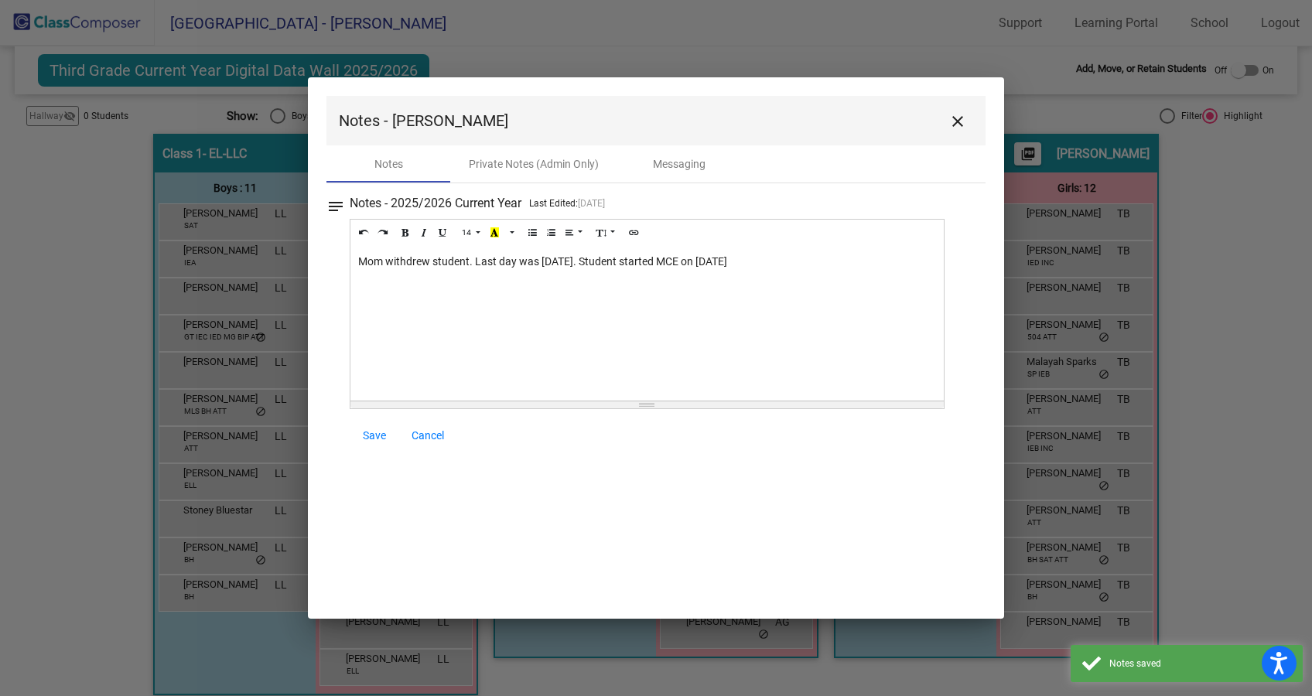
click at [960, 124] on mat-icon "close" at bounding box center [958, 121] width 19 height 19
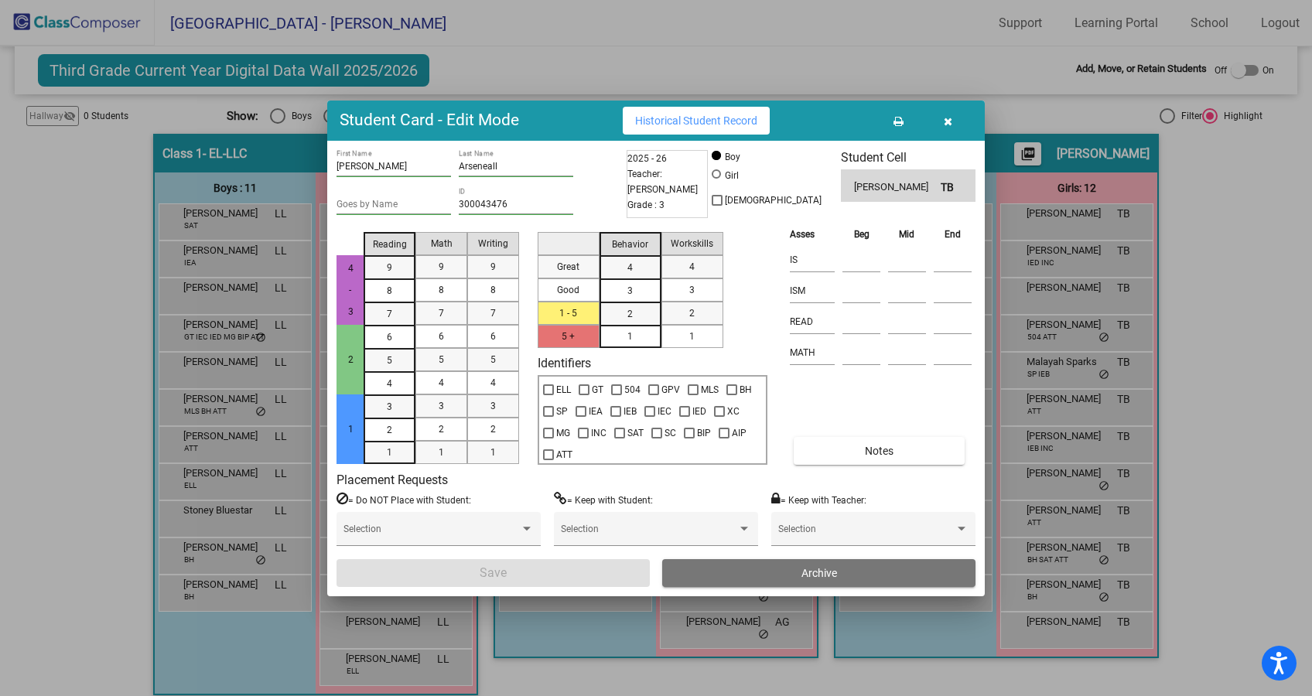
click at [826, 573] on span "Archive" at bounding box center [820, 573] width 36 height 12
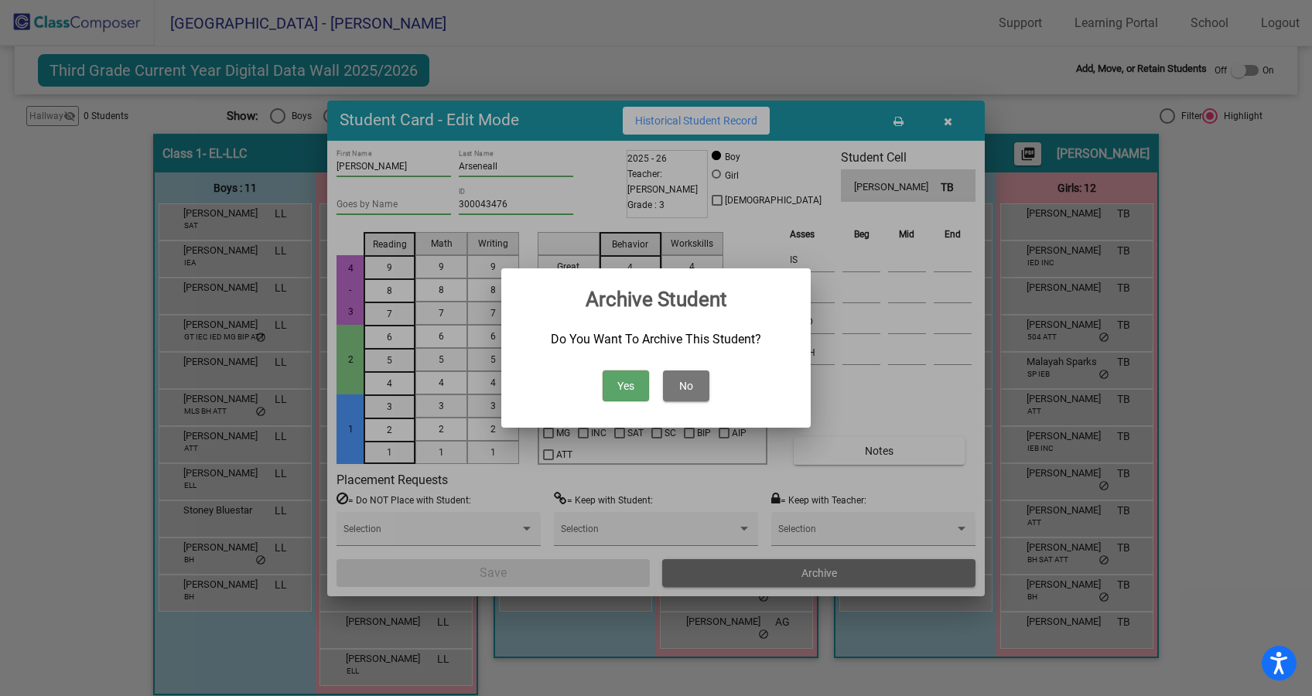
drag, startPoint x: 609, startPoint y: 381, endPoint x: 631, endPoint y: 384, distance: 21.8
click at [611, 381] on button "Yes" at bounding box center [626, 386] width 46 height 31
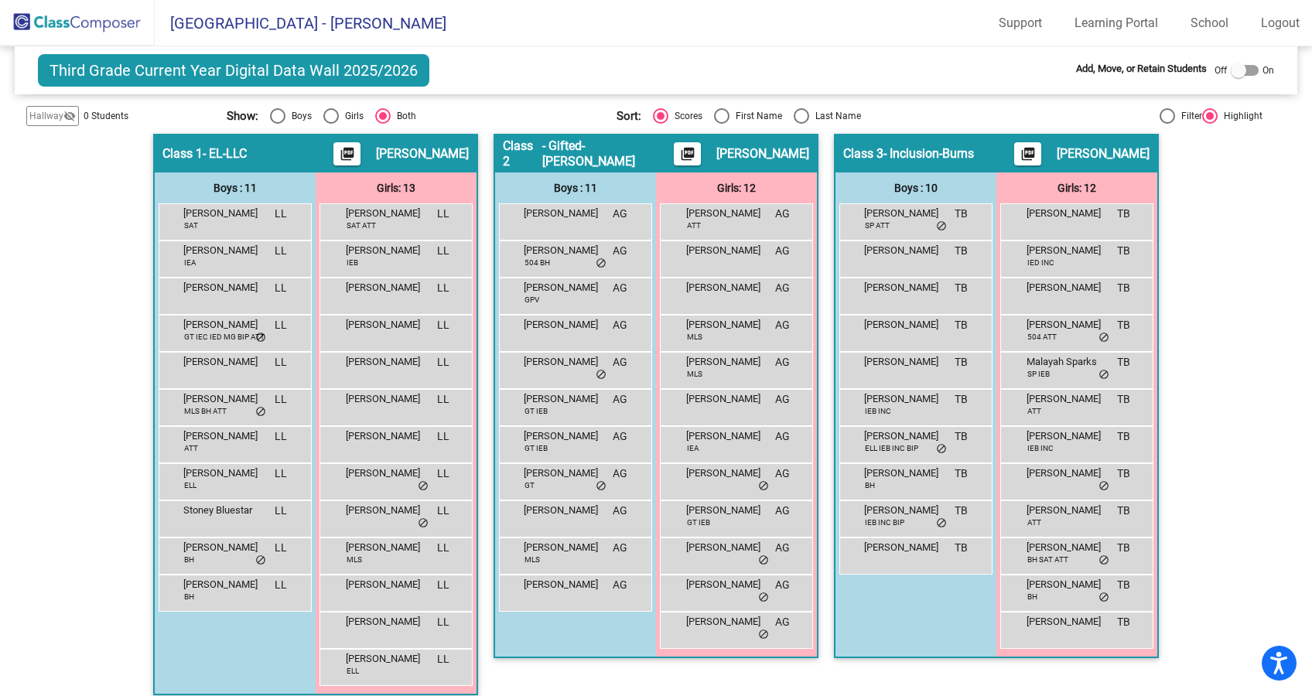
drag, startPoint x: 80, startPoint y: 23, endPoint x: 96, endPoint y: 42, distance: 24.2
click at [80, 25] on img at bounding box center [77, 23] width 155 height 46
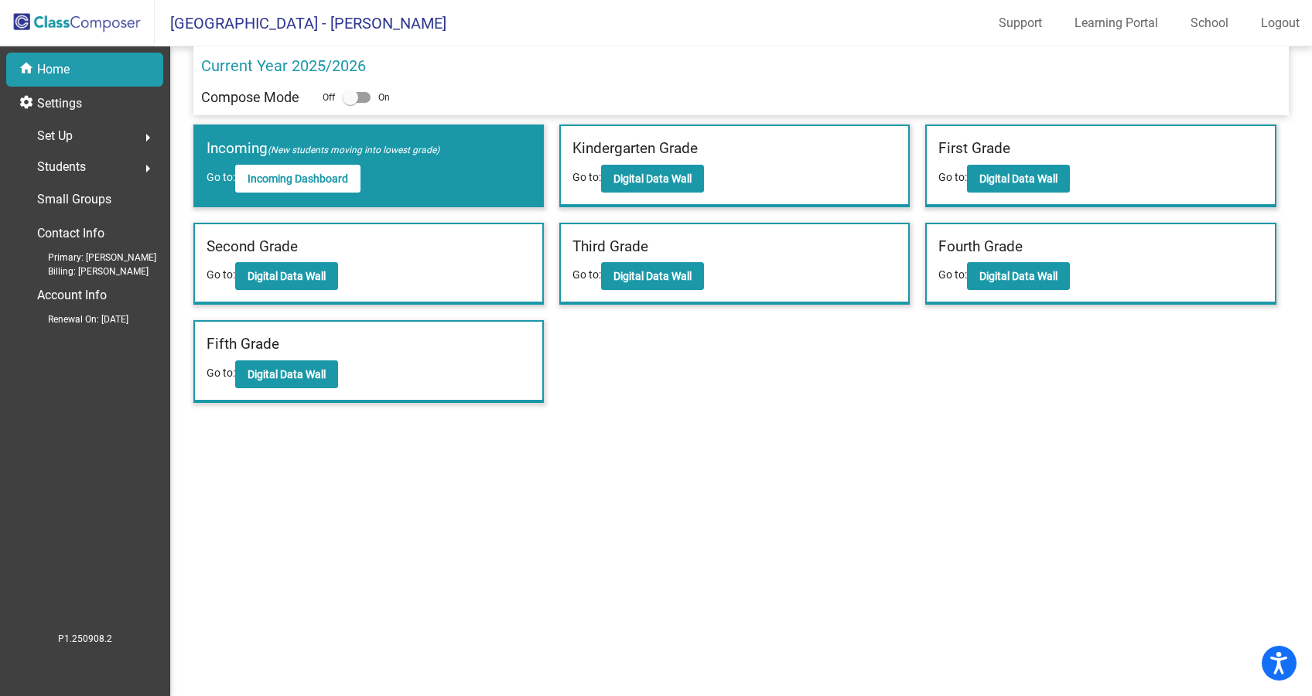
click at [87, 164] on div "Students arrow_right" at bounding box center [89, 167] width 148 height 31
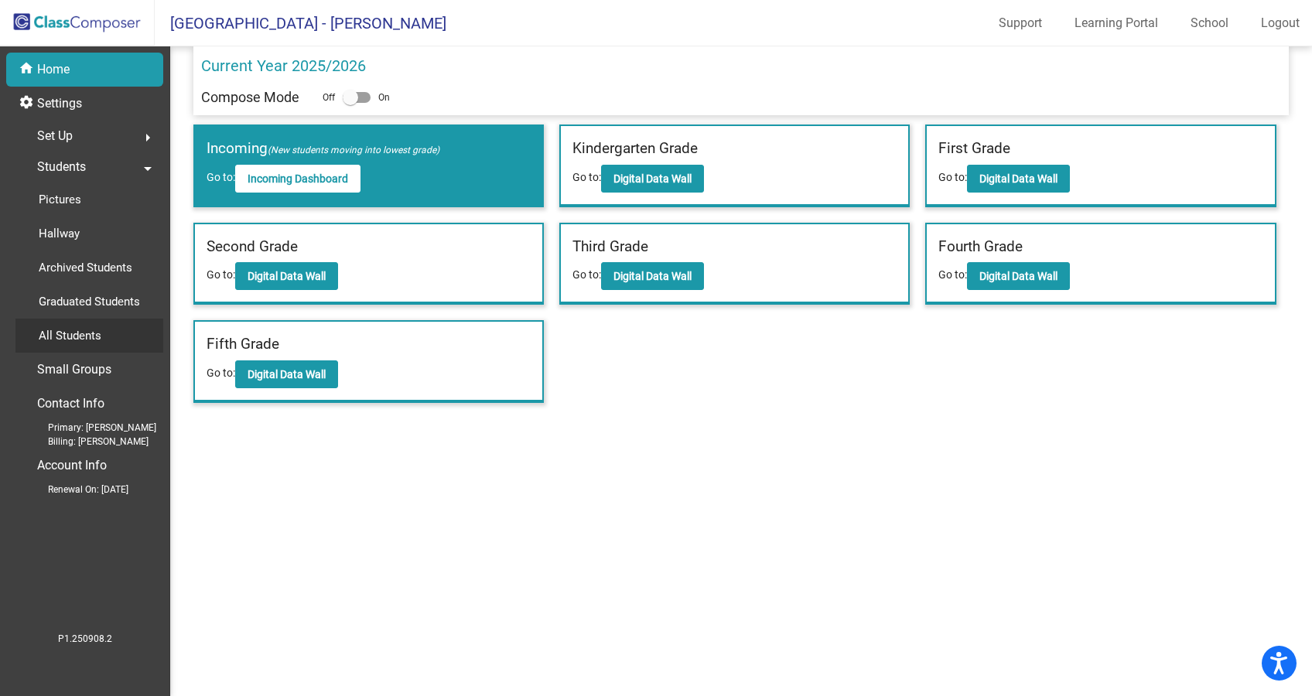
click at [74, 330] on p "All Students" at bounding box center [70, 336] width 63 height 19
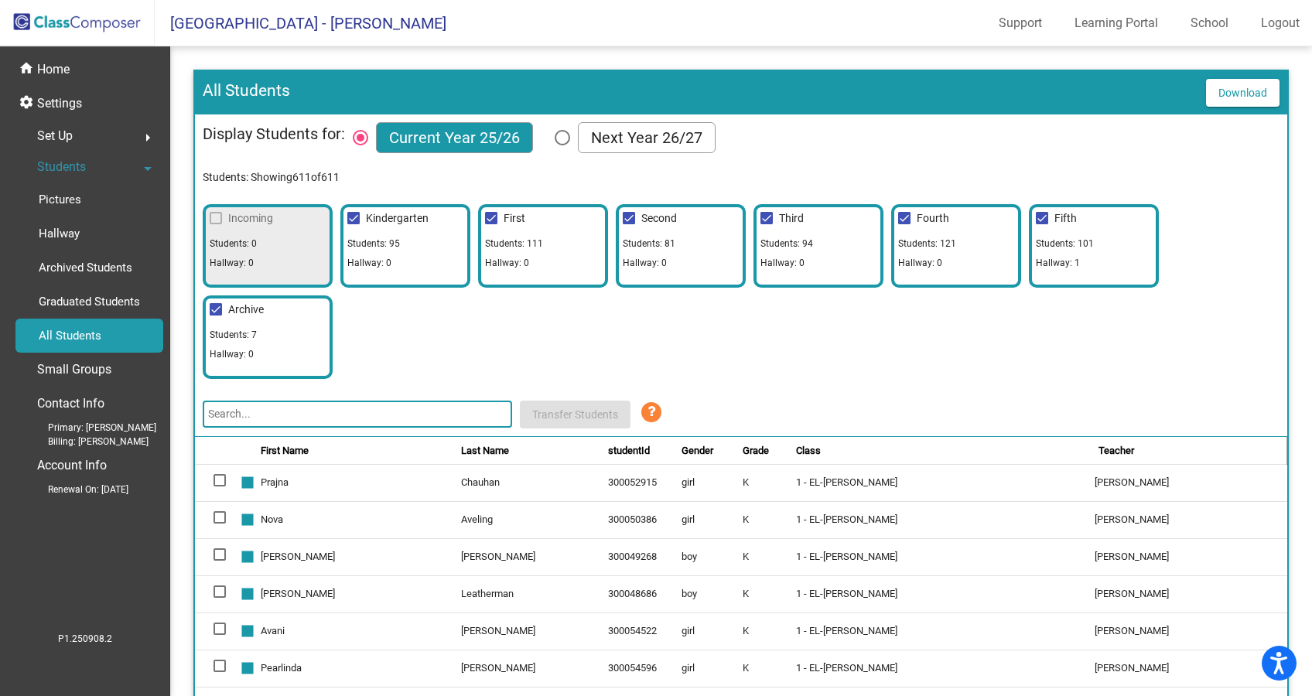
click at [381, 419] on input "text" at bounding box center [358, 414] width 310 height 27
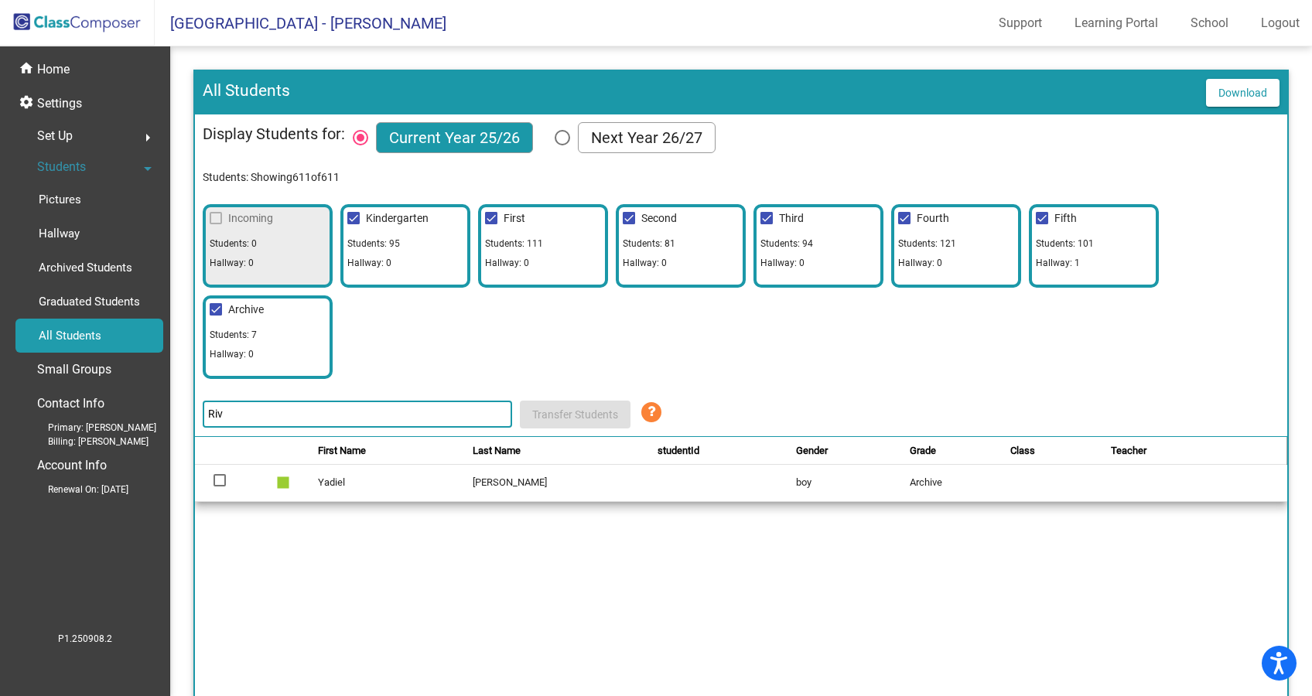
type input "Riv"
click at [217, 479] on div at bounding box center [220, 480] width 12 height 12
click at [219, 487] on input "select row 612" at bounding box center [219, 487] width 1 height 1
click at [220, 479] on div at bounding box center [220, 480] width 12 height 12
click at [220, 487] on input "deselect row 612" at bounding box center [219, 487] width 1 height 1
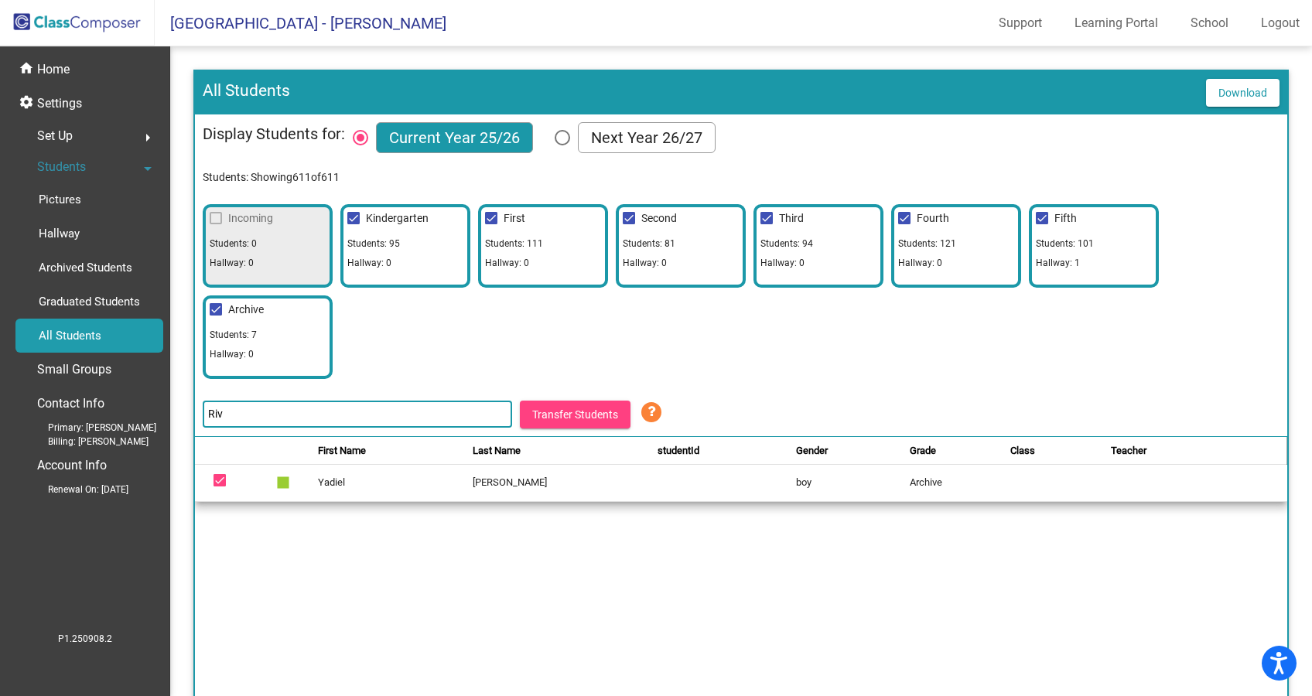
checkbox input "false"
drag, startPoint x: 84, startPoint y: 70, endPoint x: 94, endPoint y: 3, distance: 68.1
click at [84, 70] on div "home Home" at bounding box center [84, 70] width 157 height 34
